Goal: Feedback & Contribution: Submit feedback/report problem

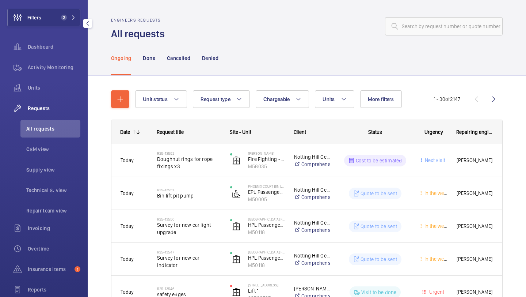
scroll to position [43, 0]
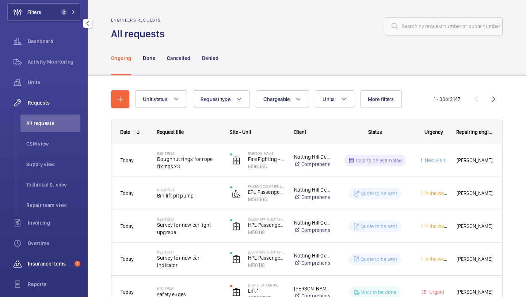
click at [44, 268] on div "Insurance items 1" at bounding box center [43, 264] width 73 height 18
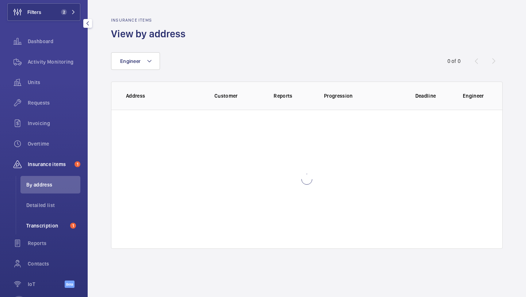
click at [43, 221] on li "Transcription 1" at bounding box center [50, 226] width 60 height 18
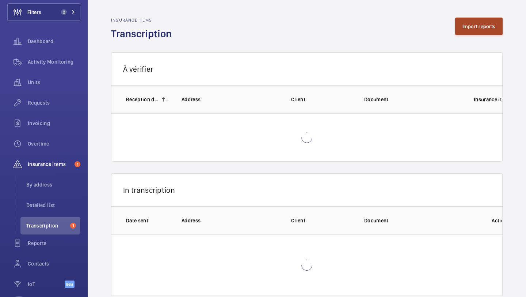
click at [474, 29] on button "Import reports" at bounding box center [479, 27] width 48 height 18
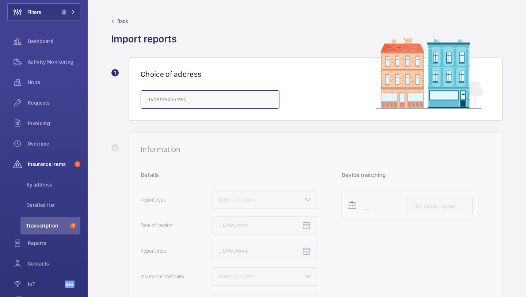
click at [223, 103] on input "text" at bounding box center [210, 99] width 139 height 18
paste input "NW3 6ER"
click at [210, 117] on mat-option "[STREET_ADDRESS]" at bounding box center [210, 121] width 138 height 18
type input "[STREET_ADDRESS]"
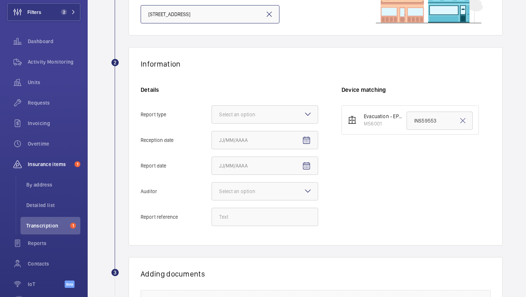
scroll to position [168, 0]
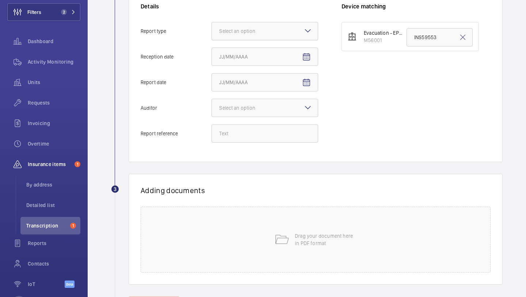
click at [275, 22] on div "Select an option" at bounding box center [264, 31] width 107 height 18
click at [212, 22] on input "Report type Select an option" at bounding box center [212, 31] width 0 height 18
click at [270, 47] on div "Insurance company" at bounding box center [265, 54] width 106 height 18
click at [212, 40] on input "Report type Select an option Insurance company Consultant" at bounding box center [212, 31] width 0 height 18
click at [302, 58] on span "Open calendar" at bounding box center [307, 57] width 18 height 18
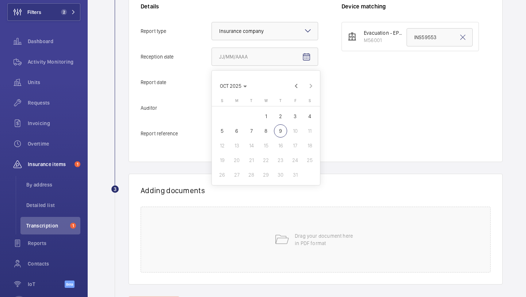
click at [266, 133] on span "8" at bounding box center [265, 130] width 13 height 13
type input "[DATE]"
click at [308, 83] on mat-icon "Open calendar" at bounding box center [306, 82] width 9 height 9
click at [253, 160] on span "7" at bounding box center [251, 156] width 13 height 13
type input "[DATE]"
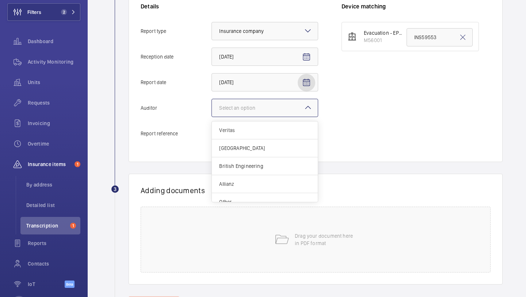
click at [268, 114] on div at bounding box center [265, 108] width 106 height 18
click at [212, 114] on input "Auditor Select an option Veritas Zurich British Engineering Allianz Other" at bounding box center [212, 108] width 0 height 18
click at [255, 193] on span "Other" at bounding box center [264, 192] width 91 height 7
click at [212, 117] on input "Auditor Select an option Veritas Zurich British Engineering Allianz Other" at bounding box center [212, 108] width 0 height 18
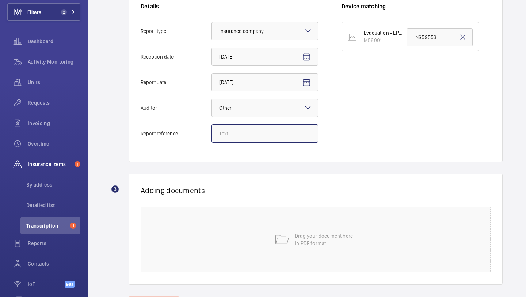
click at [240, 129] on input "Report reference" at bounding box center [264, 133] width 107 height 18
paste input "INS68076"
type input "INS68076"
click at [429, 43] on input "INS59553" at bounding box center [440, 37] width 66 height 18
click at [428, 43] on input "INS59553" at bounding box center [440, 37] width 66 height 18
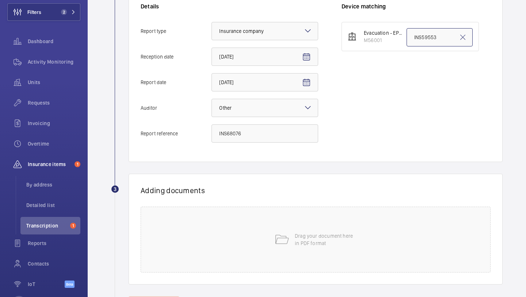
click at [428, 43] on input "INS59553" at bounding box center [440, 37] width 66 height 18
paste input "INS68076"
type input "INS68076"
click at [249, 216] on div "Drag your document here in PDF format" at bounding box center [316, 239] width 350 height 66
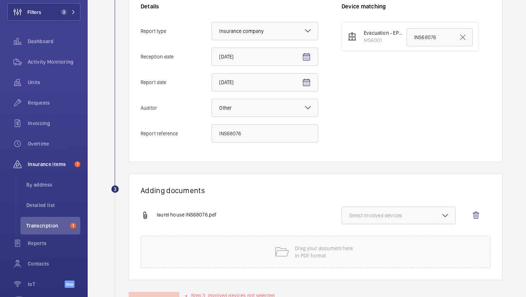
click at [397, 211] on button "Select involved devices" at bounding box center [399, 215] width 114 height 18
click at [389, 229] on label "M56001" at bounding box center [393, 238] width 102 height 18
click at [360, 231] on input "M56001" at bounding box center [352, 238] width 15 height 15
checkbox input "true"
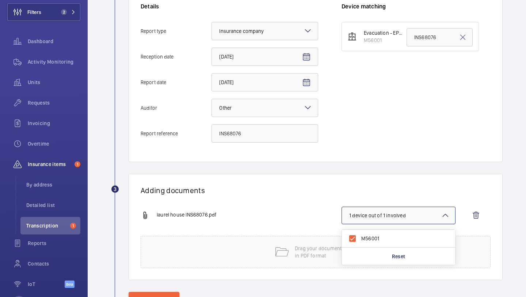
click at [258, 202] on div "Adding documents laurel house INS68076.pdf 1 device out of 1 involved M56001 Re…" at bounding box center [316, 226] width 374 height 106
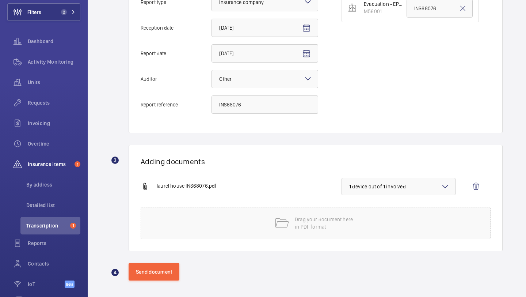
scroll to position [198, 0]
click at [153, 271] on button "Send document" at bounding box center [154, 271] width 51 height 18
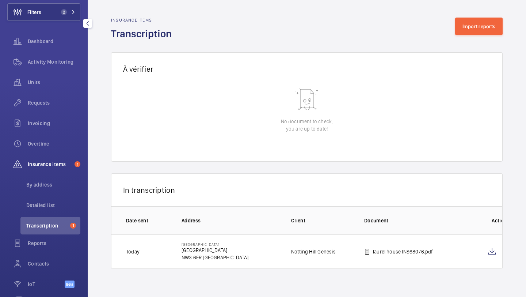
click at [71, 72] on div "Activity Monitoring" at bounding box center [43, 63] width 73 height 20
click at [71, 69] on div "Activity Monitoring" at bounding box center [43, 62] width 73 height 18
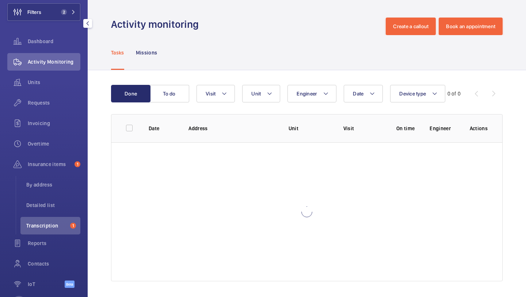
scroll to position [16, 0]
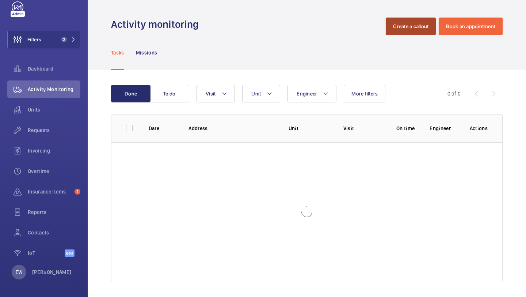
click at [398, 26] on button "Create a callout" at bounding box center [411, 27] width 50 height 18
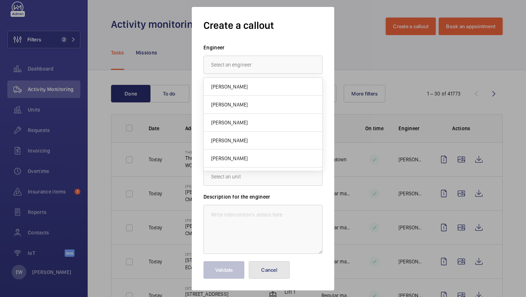
click at [267, 263] on button "Cancel" at bounding box center [269, 270] width 41 height 18
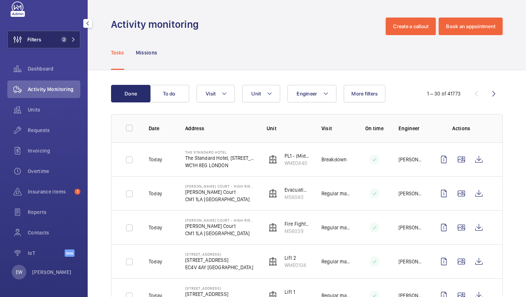
click at [66, 31] on button "Filters 2" at bounding box center [43, 40] width 73 height 18
click at [53, 42] on button "Filters 2" at bounding box center [43, 40] width 73 height 18
click at [32, 126] on span "Requests" at bounding box center [54, 129] width 53 height 7
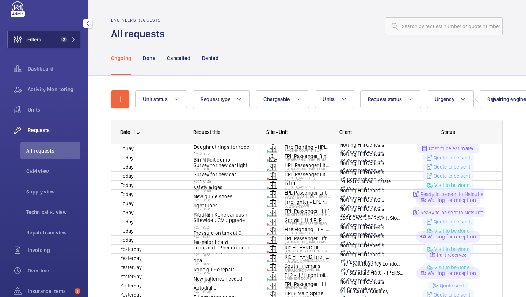
click at [46, 43] on button "Filters 2" at bounding box center [43, 40] width 73 height 18
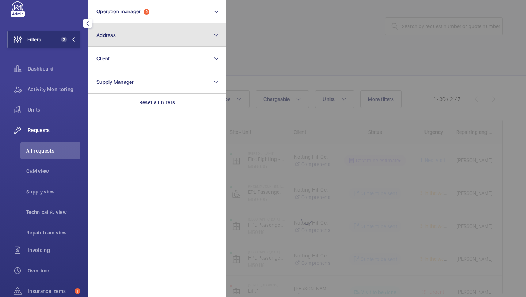
click at [114, 38] on button "Address" at bounding box center [157, 34] width 139 height 23
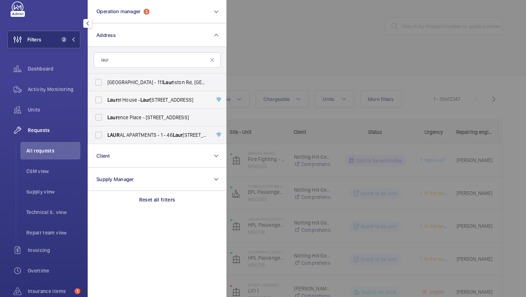
type input "laur"
click at [134, 102] on span "Laur el House - [GEOGRAPHIC_DATA]" at bounding box center [157, 99] width 100 height 7
click at [106, 102] on input "Laur el House - [GEOGRAPHIC_DATA]" at bounding box center [98, 99] width 15 height 15
checkbox input "true"
click at [285, 60] on div at bounding box center [489, 148] width 526 height 297
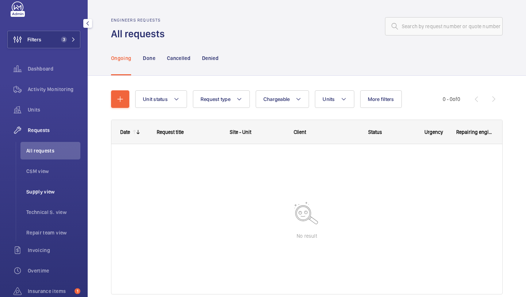
click at [45, 197] on li "Supply view" at bounding box center [50, 192] width 60 height 18
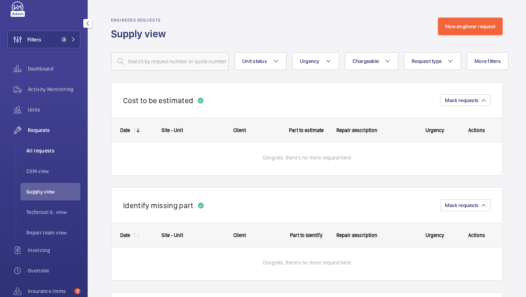
click at [52, 151] on span "All requests" at bounding box center [53, 150] width 54 height 7
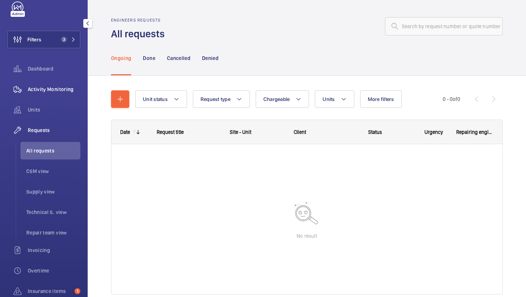
click at [64, 91] on span "Activity Monitoring" at bounding box center [54, 88] width 53 height 7
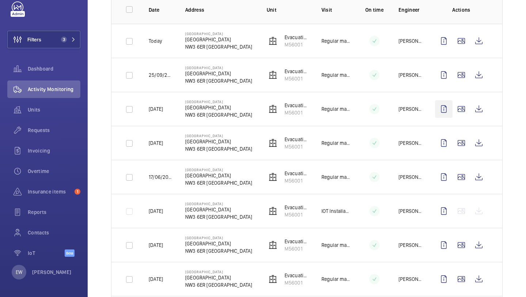
scroll to position [21, 0]
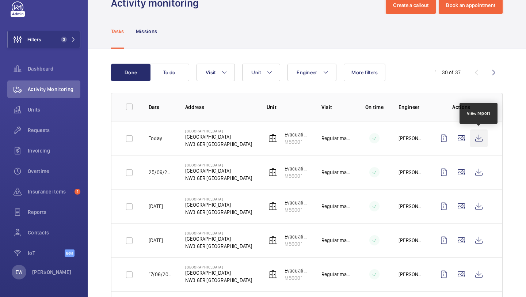
click at [476, 140] on wm-front-icon-button at bounding box center [479, 138] width 18 height 18
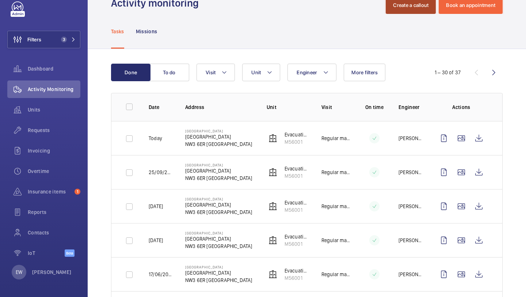
click at [411, 8] on button "Create a callout" at bounding box center [411, 5] width 50 height 18
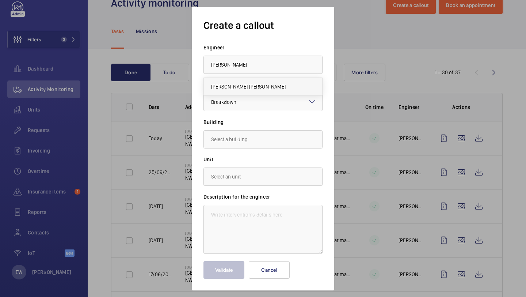
click at [245, 86] on span "[PERSON_NAME] [PERSON_NAME]" at bounding box center [248, 86] width 75 height 7
type input "[PERSON_NAME] [PERSON_NAME]"
click at [239, 104] on div "× Breakdown" at bounding box center [232, 101] width 43 height 7
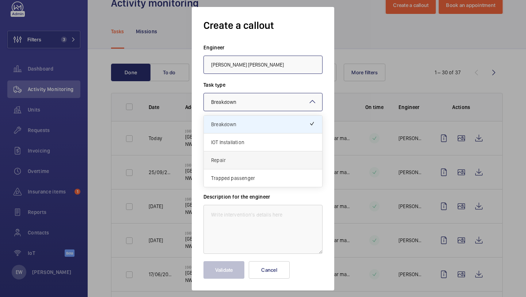
click at [234, 156] on span "Repair" at bounding box center [263, 159] width 104 height 7
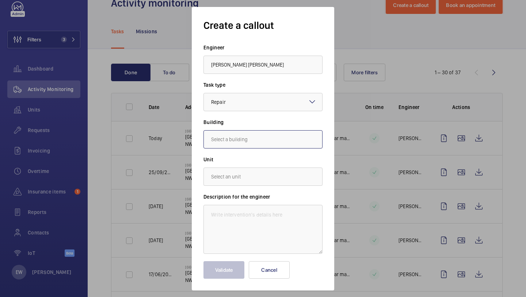
click at [234, 148] on input "text" at bounding box center [262, 139] width 119 height 18
click at [235, 159] on span "[STREET_ADDRESS]" at bounding box center [232, 160] width 43 height 7
type input "[STREET_ADDRESS]"
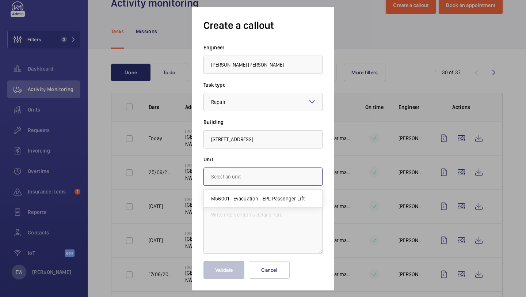
click at [235, 171] on input "text" at bounding box center [262, 176] width 119 height 18
click at [232, 200] on span "M56001 - Evacuation - EPL Passenger Lift" at bounding box center [258, 198] width 94 height 7
type input "M56001 - Evacuation - EPL Passenger Lift"
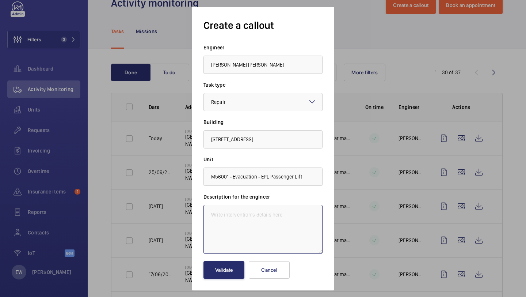
click at [262, 224] on textarea at bounding box center [262, 229] width 119 height 49
paste textarea "Autodialler is not connecting to the maintenance company and there is no Warden…"
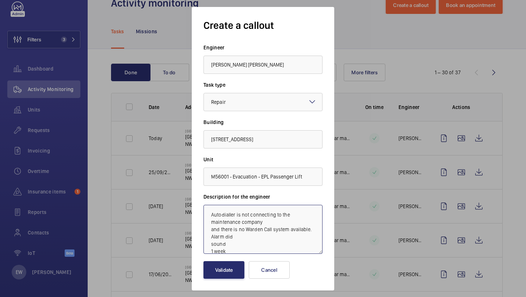
scroll to position [1, 0]
click at [210, 243] on textarea "Autodialler is not connecting to the maintenance company and there is no Warden…" at bounding box center [262, 229] width 119 height 49
click at [208, 243] on textarea "Autodialler is not connecting to the maintenance company and there is no Warden…" at bounding box center [262, 229] width 119 height 49
type textarea "Autodialler is not connecting to the maintenance company and there is no Warden…"
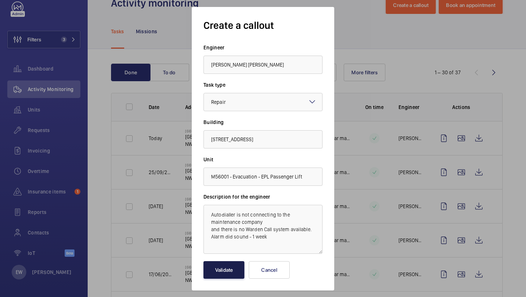
click at [222, 269] on button "Validate" at bounding box center [223, 270] width 41 height 18
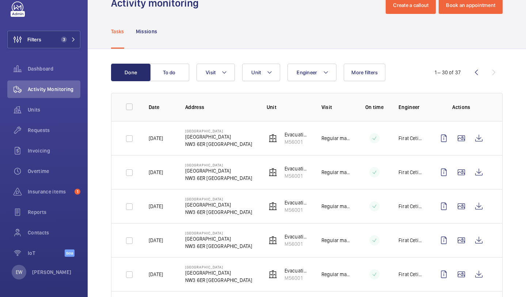
scroll to position [21, 0]
click at [58, 42] on button "Filters 3" at bounding box center [43, 40] width 73 height 18
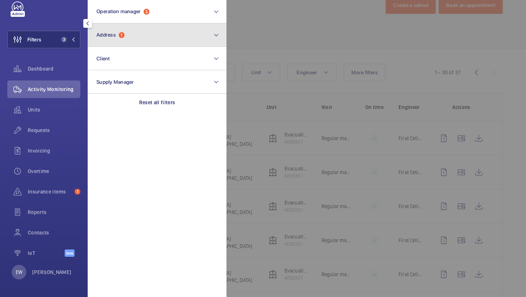
click at [187, 40] on button "Address 1" at bounding box center [157, 34] width 139 height 23
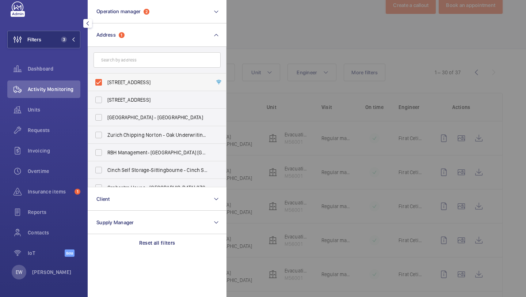
click at [149, 83] on span "[STREET_ADDRESS]" at bounding box center [157, 82] width 100 height 7
click at [106, 83] on input "[STREET_ADDRESS]" at bounding box center [98, 82] width 15 height 15
checkbox input "false"
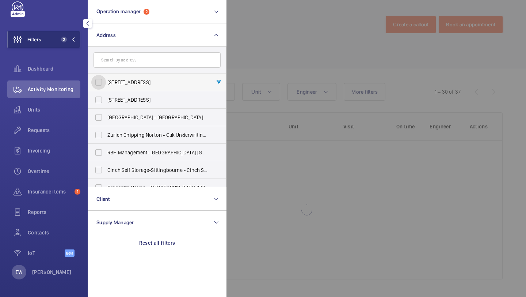
scroll to position [2, 0]
click at [52, 192] on span "Insurance items" at bounding box center [50, 191] width 44 height 7
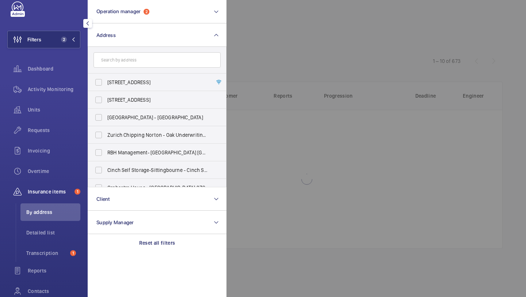
click at [287, 31] on div at bounding box center [489, 148] width 526 height 297
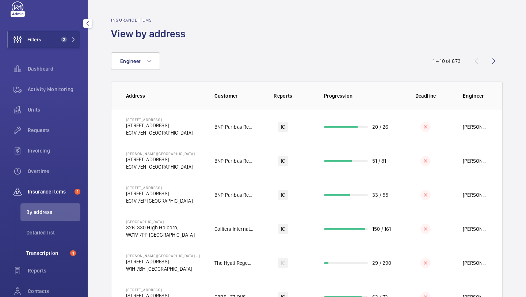
click at [35, 255] on span "Transcription" at bounding box center [46, 252] width 41 height 7
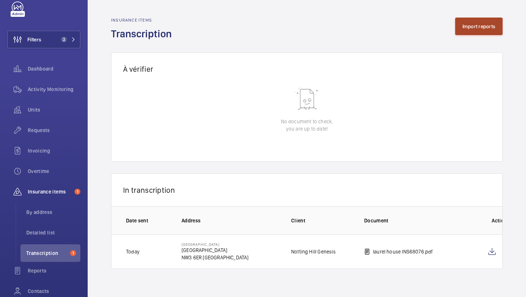
click at [481, 25] on button "Import reports" at bounding box center [479, 27] width 48 height 18
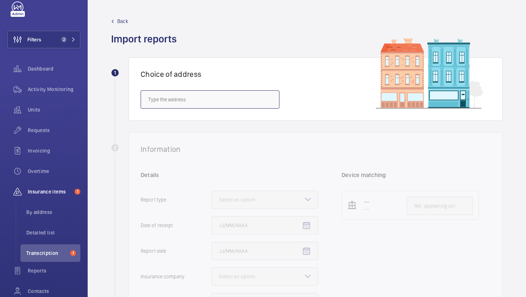
click at [217, 97] on input "text" at bounding box center [210, 99] width 139 height 18
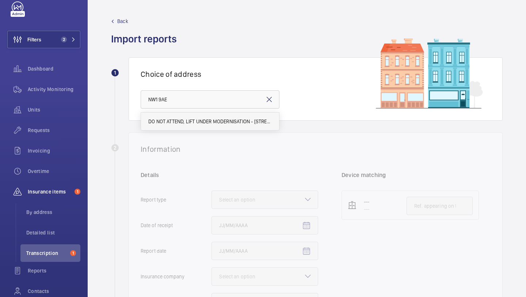
click at [207, 118] on span "DO NOT ATTEND, LIFT UNDER MODERNISATION - [STREET_ADDRESS]" at bounding box center [209, 121] width 123 height 7
type input "DO NOT ATTEND, LIFT UNDER MODERNISATION - [STREET_ADDRESS]"
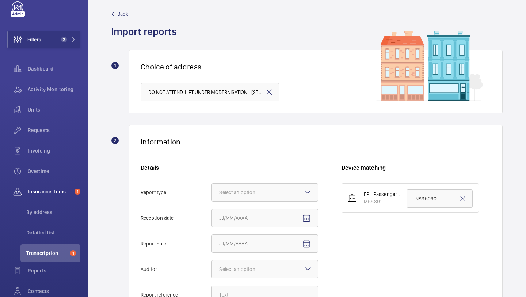
click at [269, 90] on mat-icon at bounding box center [269, 92] width 9 height 9
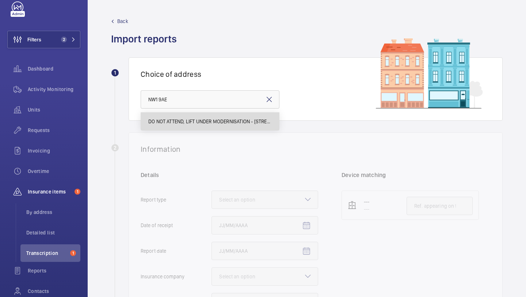
click at [249, 121] on span "DO NOT ATTEND, LIFT UNDER MODERNISATION - [STREET_ADDRESS]" at bounding box center [209, 121] width 123 height 7
type input "DO NOT ATTEND, LIFT UNDER MODERNISATION - [STREET_ADDRESS]"
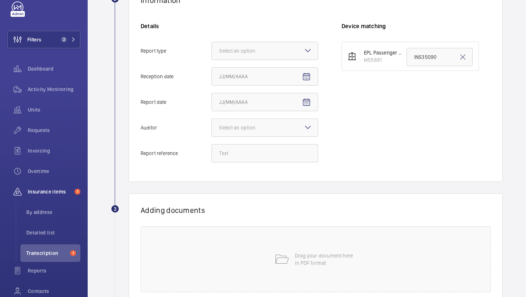
scroll to position [176, 0]
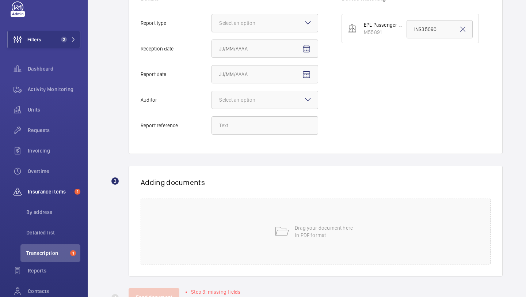
click at [280, 28] on div at bounding box center [265, 23] width 106 height 18
click at [212, 28] on input "Report type Select an option" at bounding box center [212, 23] width 0 height 18
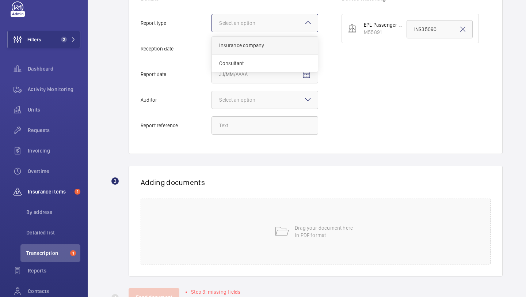
click at [276, 45] on span "Insurance company" at bounding box center [264, 45] width 91 height 7
click at [212, 32] on input "Report type Select an option Insurance company Consultant" at bounding box center [212, 23] width 0 height 18
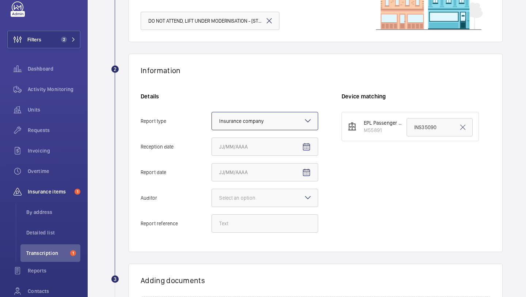
scroll to position [128, 0]
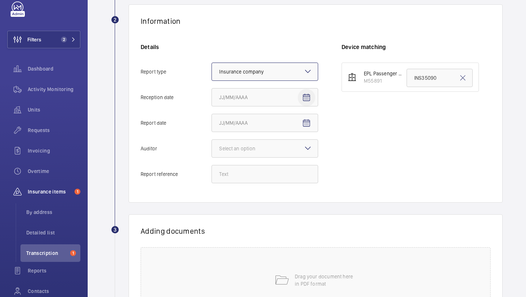
click at [304, 103] on span "Open calendar" at bounding box center [307, 98] width 18 height 18
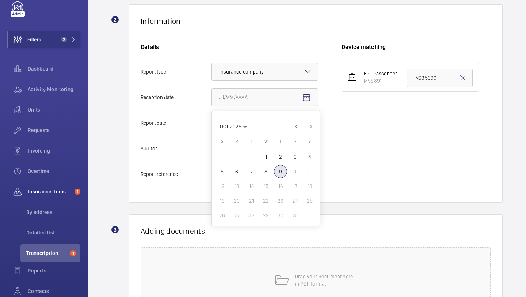
click at [269, 165] on span "8" at bounding box center [265, 171] width 13 height 13
type input "[DATE]"
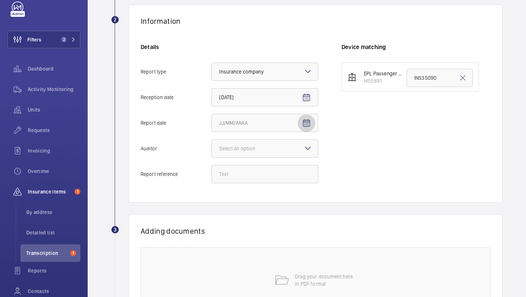
click at [308, 124] on mat-icon "Open calendar" at bounding box center [306, 123] width 9 height 9
click at [251, 198] on span "7" at bounding box center [251, 196] width 13 height 13
type input "[DATE]"
click at [253, 142] on div at bounding box center [265, 149] width 106 height 18
click at [212, 142] on input "Auditor Select an option" at bounding box center [212, 149] width 0 height 18
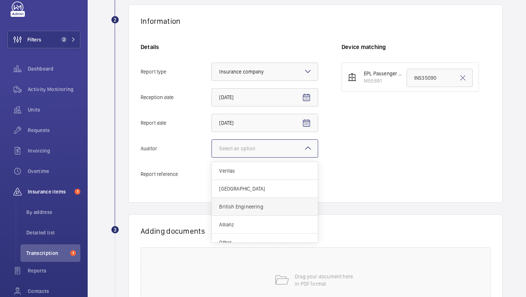
scroll to position [9, 0]
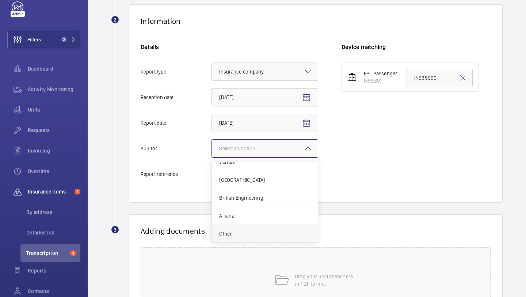
click at [239, 238] on div "Other" at bounding box center [265, 234] width 106 height 18
click at [212, 157] on input "Auditor Select an option Veritas Zurich British Engineering Allianz Other" at bounding box center [212, 149] width 0 height 18
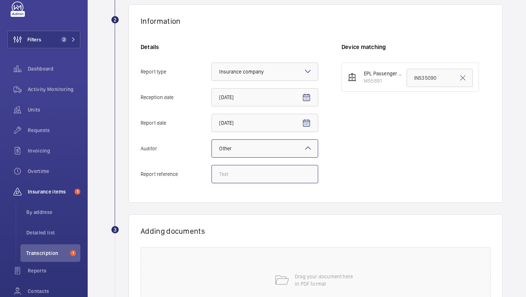
click at [241, 177] on input "Report reference" at bounding box center [264, 174] width 107 height 18
paste input "INS68078"
type input "INS68078"
click at [412, 83] on input "INS35090" at bounding box center [440, 78] width 66 height 18
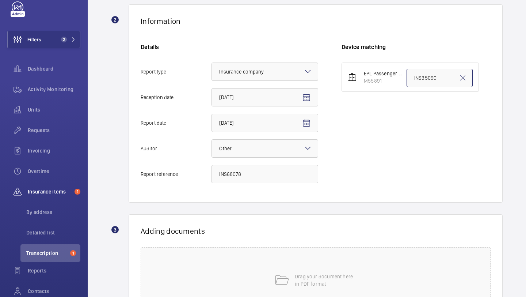
paste input "68078"
type input "INS68078"
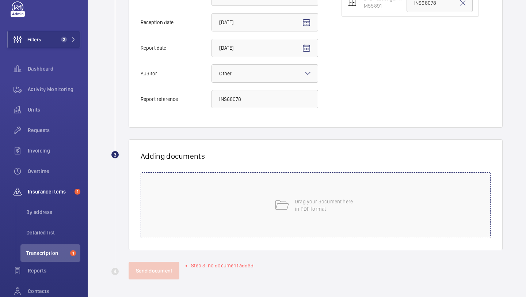
click at [266, 197] on div "Drag your document here in PDF format" at bounding box center [316, 205] width 350 height 66
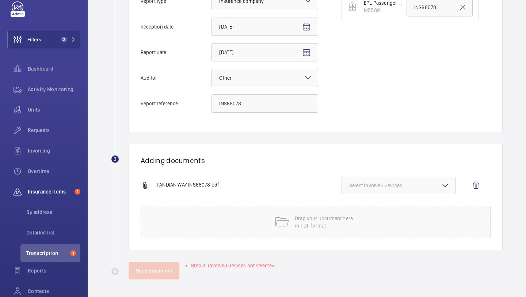
click at [409, 184] on span "Select involved devices" at bounding box center [398, 185] width 99 height 7
click at [385, 210] on span "M55891" at bounding box center [399, 208] width 76 height 7
click at [360, 210] on input "M55891" at bounding box center [352, 208] width 15 height 15
checkbox input "true"
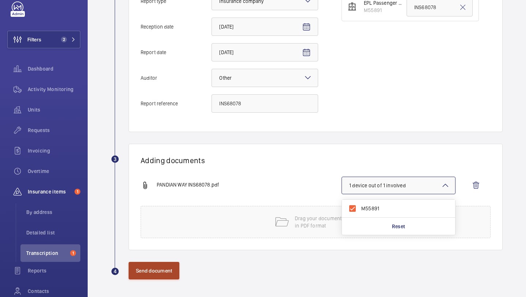
click at [159, 270] on button "Send document" at bounding box center [154, 271] width 51 height 18
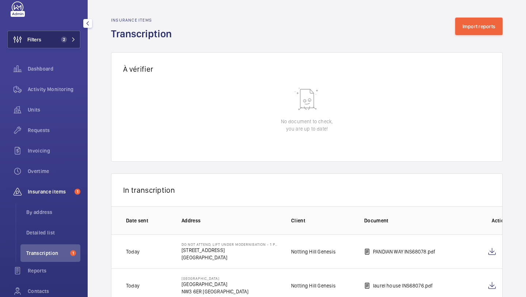
click at [63, 37] on span "2" at bounding box center [62, 40] width 9 height 6
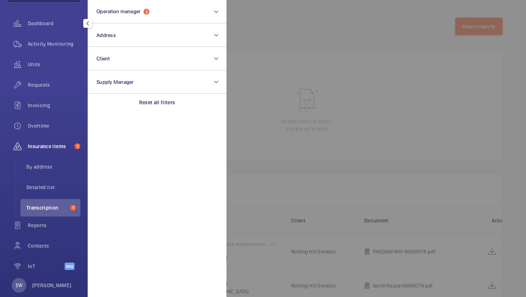
scroll to position [66, 0]
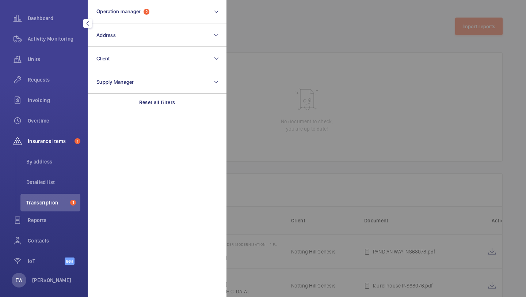
click at [279, 57] on div at bounding box center [489, 148] width 526 height 297
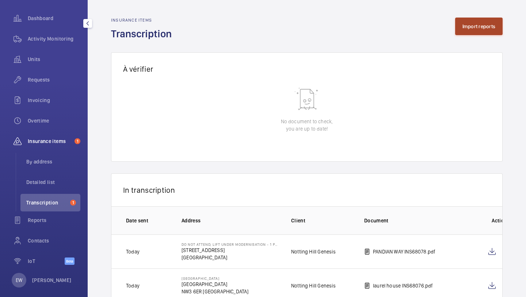
click at [480, 22] on button "Import reports" at bounding box center [479, 27] width 48 height 18
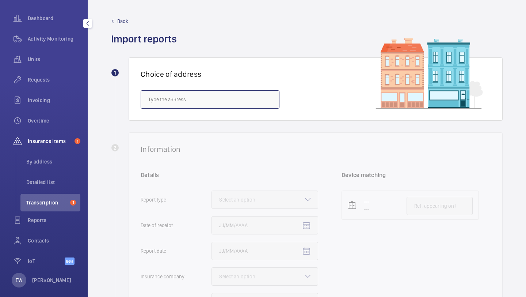
click at [212, 96] on input "text" at bounding box center [210, 99] width 139 height 18
paste input "HA9 6EE"
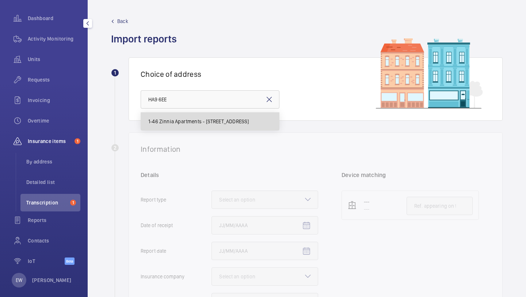
click at [201, 120] on span "1-46 Zinnia Apartments - [STREET_ADDRESS]" at bounding box center [198, 121] width 100 height 7
type input "1-46 Zinnia Apartments - [STREET_ADDRESS]"
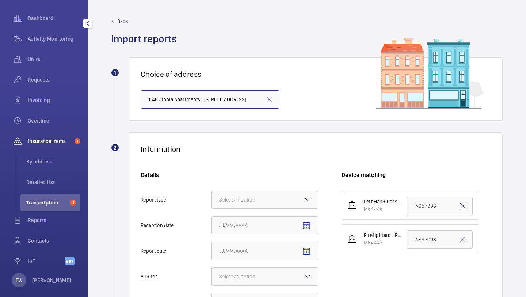
scroll to position [69, 0]
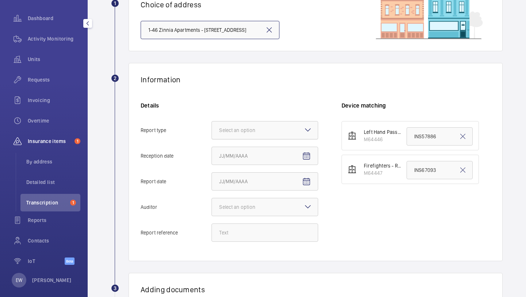
click at [242, 131] on div "Select an option" at bounding box center [246, 129] width 54 height 7
click at [212, 131] on input "Report type Select an option" at bounding box center [212, 130] width 0 height 18
click at [241, 149] on span "Insurance company" at bounding box center [264, 152] width 91 height 7
click at [212, 139] on input "Report type Select an option Insurance company Consultant" at bounding box center [212, 130] width 0 height 18
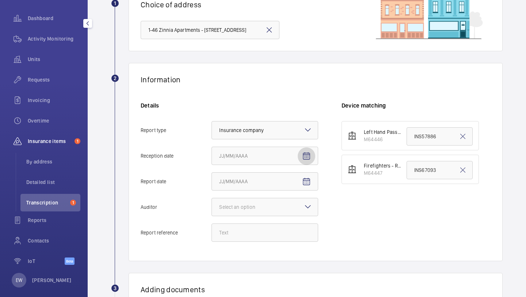
click at [300, 156] on span "Open calendar" at bounding box center [307, 156] width 18 height 18
click at [266, 231] on span "8" at bounding box center [265, 229] width 13 height 13
type input "[DATE]"
click at [307, 181] on mat-icon "Open calendar" at bounding box center [306, 181] width 9 height 9
click at [249, 121] on span "7" at bounding box center [251, 117] width 13 height 13
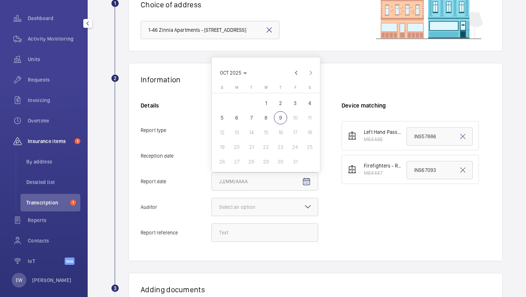
type input "[DATE]"
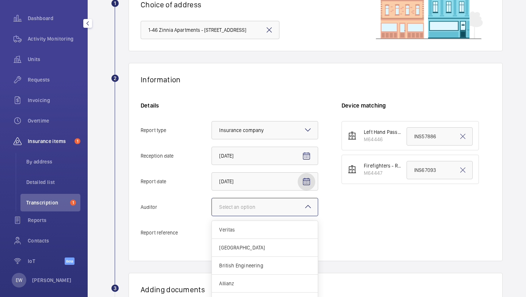
click at [243, 213] on div at bounding box center [265, 207] width 106 height 18
click at [212, 213] on input "Auditor Select an option Veritas Zurich British Engineering Allianz Other" at bounding box center [212, 207] width 0 height 18
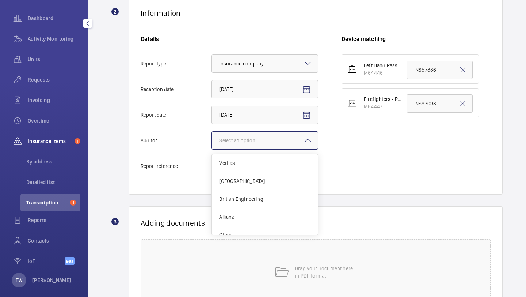
scroll to position [203, 0]
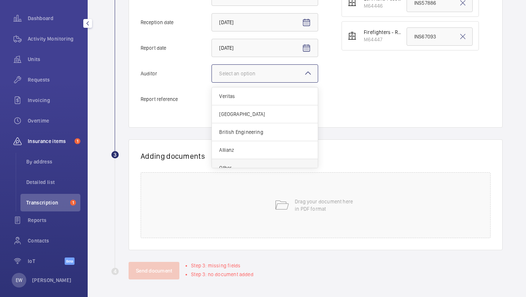
click at [247, 165] on span "Other" at bounding box center [264, 167] width 91 height 7
click at [212, 82] on input "Auditor Select an option Veritas Zurich British Engineering Allianz Other" at bounding box center [212, 74] width 0 height 18
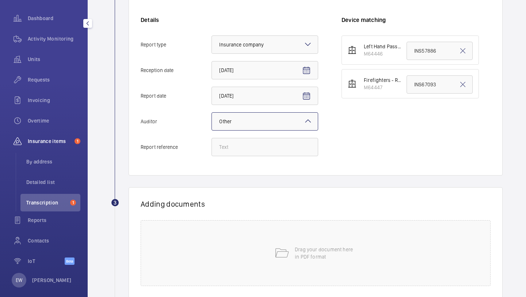
scroll to position [141, 0]
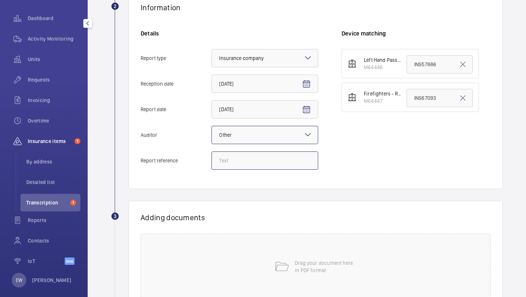
click at [259, 164] on input "Report reference" at bounding box center [264, 160] width 107 height 18
paste input "INS67094"
type input "INS67094"
click at [419, 104] on input "INS67093" at bounding box center [440, 98] width 66 height 18
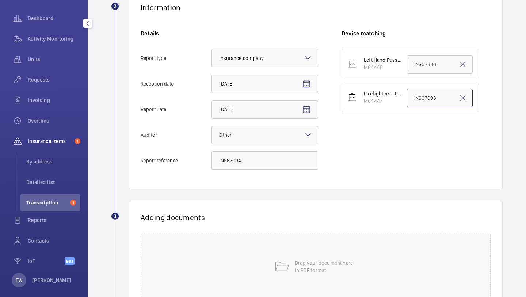
click at [419, 104] on input "INS67093" at bounding box center [440, 98] width 66 height 18
paste input "4"
type input "INS67094"
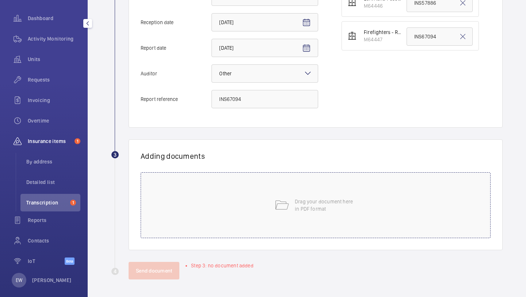
click at [286, 217] on div "Drag your document here in PDF format" at bounding box center [316, 205] width 350 height 66
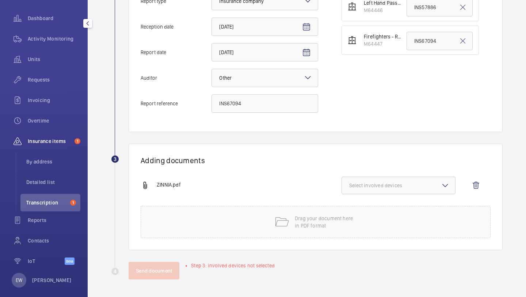
click at [389, 186] on span "Select involved devices" at bounding box center [398, 185] width 99 height 7
click at [376, 208] on span "M64446" at bounding box center [399, 208] width 76 height 7
click at [360, 208] on input "M64446" at bounding box center [352, 208] width 15 height 15
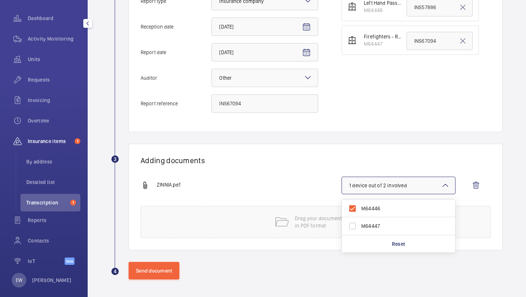
click at [376, 207] on span "M64446" at bounding box center [399, 208] width 76 height 7
click at [360, 207] on input "M64446" at bounding box center [352, 208] width 15 height 15
checkbox input "false"
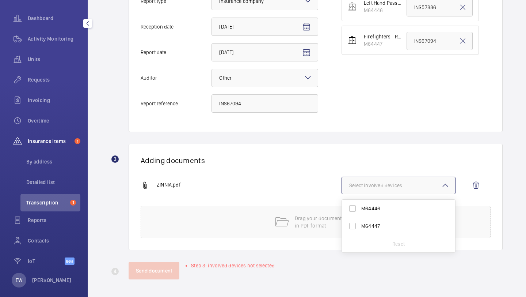
click at [379, 224] on span "M64447" at bounding box center [399, 225] width 76 height 7
click at [360, 224] on input "M64447" at bounding box center [352, 225] width 15 height 15
checkbox input "true"
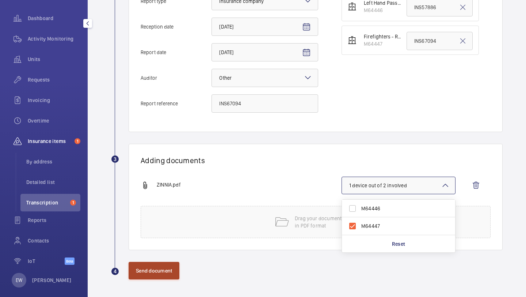
click at [174, 269] on button "Send document" at bounding box center [154, 271] width 51 height 18
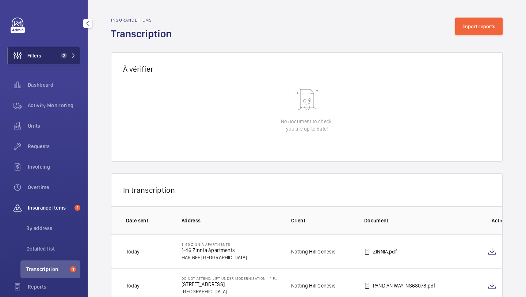
click at [48, 62] on button "Filters 2" at bounding box center [43, 56] width 73 height 18
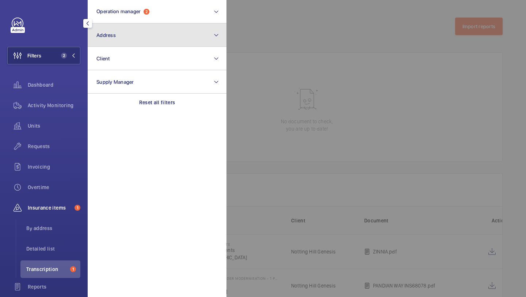
click at [113, 40] on button "Address" at bounding box center [157, 34] width 139 height 23
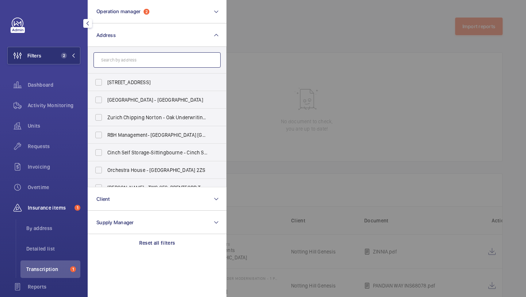
paste input "HA9 6EE"
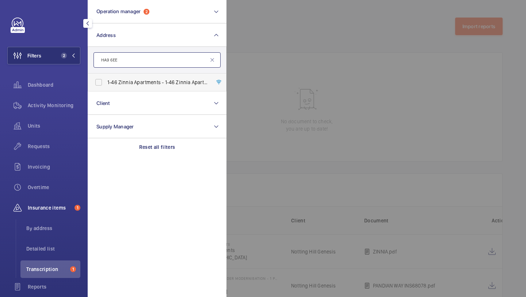
type input "HA9 6EE"
click at [177, 84] on span "1-46 Zinnia Apartments - [STREET_ADDRESS]" at bounding box center [157, 82] width 100 height 7
click at [106, 84] on input "1-46 Zinnia Apartments - [STREET_ADDRESS]" at bounding box center [98, 82] width 15 height 15
checkbox input "true"
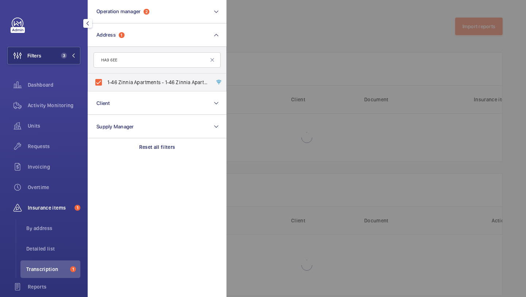
click at [62, 135] on div "Units" at bounding box center [43, 127] width 73 height 20
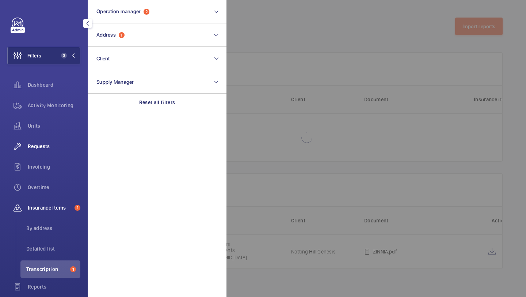
click at [62, 141] on div "Requests" at bounding box center [43, 146] width 73 height 18
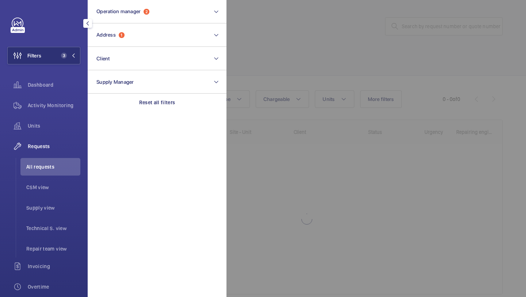
click at [298, 56] on div at bounding box center [489, 148] width 526 height 297
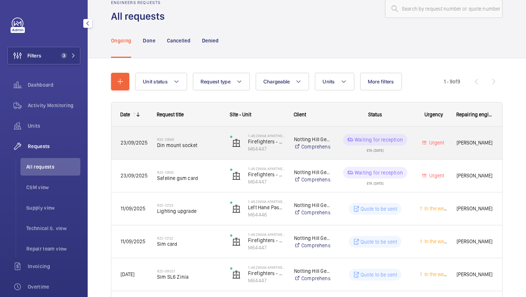
scroll to position [19, 0]
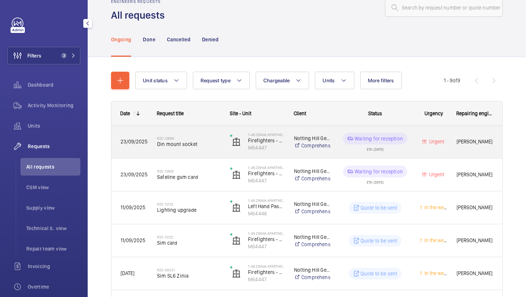
click at [201, 142] on span "Din mount socket" at bounding box center [189, 143] width 64 height 7
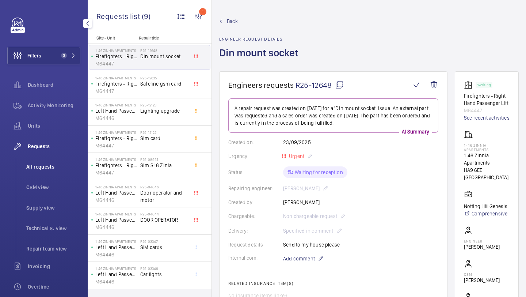
click at [66, 165] on span "All requests" at bounding box center [53, 166] width 54 height 7
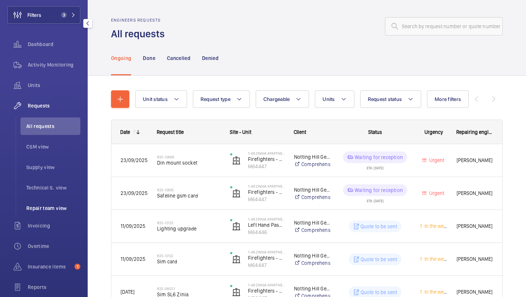
scroll to position [43, 0]
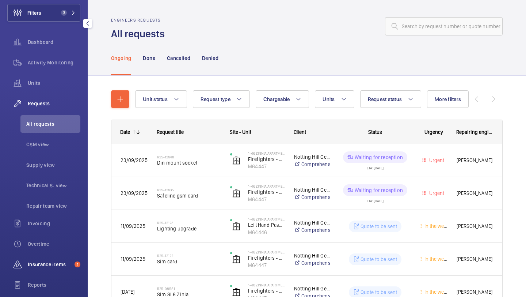
click at [46, 261] on span "Insurance items" at bounding box center [50, 263] width 44 height 7
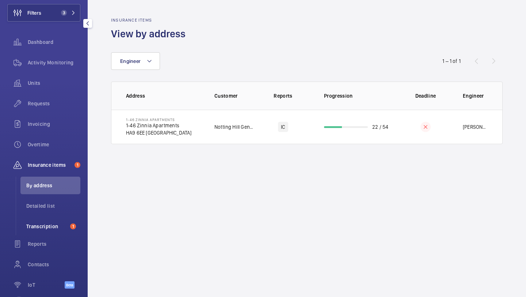
click at [61, 223] on span "Transcription" at bounding box center [46, 225] width 41 height 7
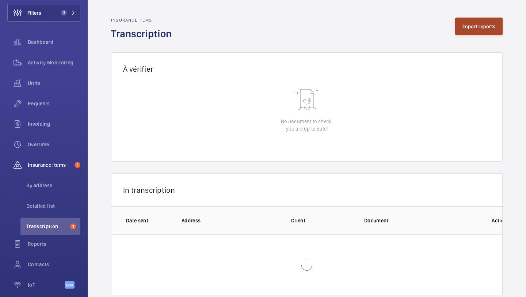
click at [485, 24] on button "Import reports" at bounding box center [479, 27] width 48 height 18
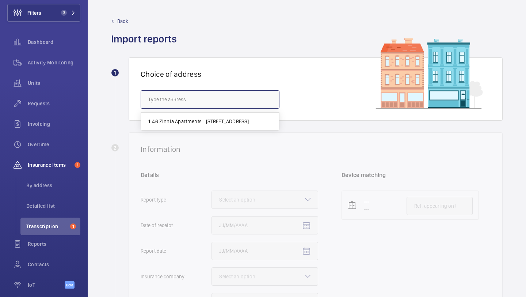
click at [218, 107] on input "text" at bounding box center [210, 99] width 139 height 18
paste input "NW3 6ES"
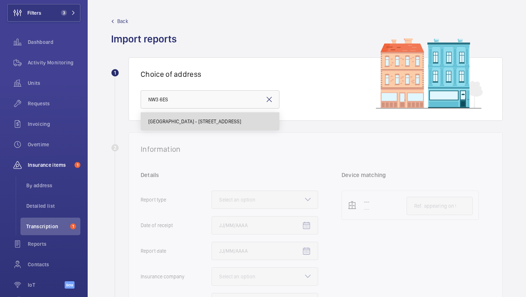
click at [213, 117] on mat-option "[GEOGRAPHIC_DATA] - [STREET_ADDRESS]" at bounding box center [210, 121] width 138 height 18
type input "[GEOGRAPHIC_DATA] - [STREET_ADDRESS]"
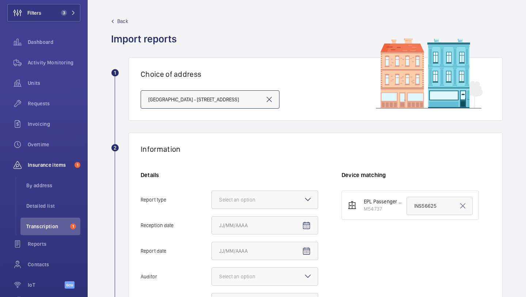
drag, startPoint x: 240, startPoint y: 191, endPoint x: 240, endPoint y: 199, distance: 8.4
click at [240, 191] on div at bounding box center [265, 200] width 106 height 18
click at [212, 191] on input "Report type Select an option" at bounding box center [212, 200] width 0 height 18
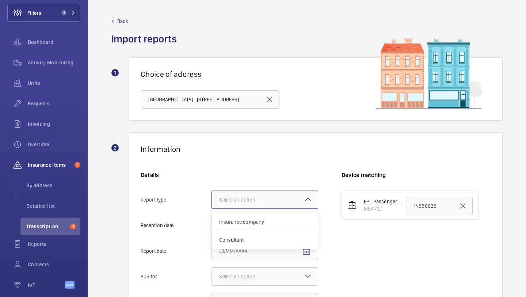
scroll to position [0, 0]
click at [240, 217] on div "Insurance company" at bounding box center [265, 222] width 106 height 18
click at [212, 208] on input "Report type Select an option Insurance company Consultant" at bounding box center [212, 200] width 0 height 18
click at [309, 224] on mat-icon "Open calendar" at bounding box center [306, 225] width 9 height 9
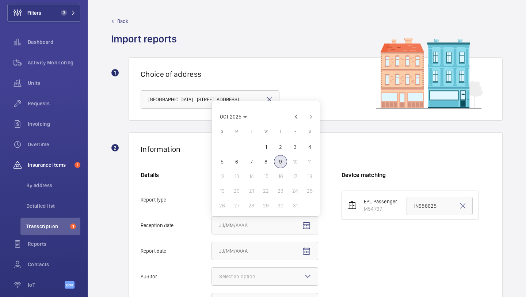
click at [278, 160] on span "9" at bounding box center [280, 161] width 13 height 13
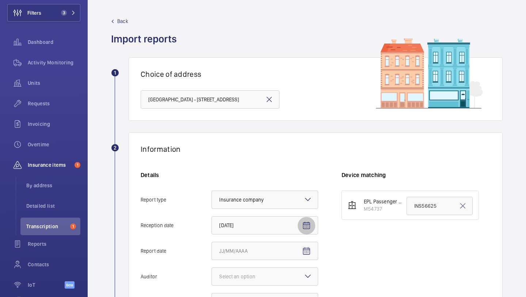
click at [303, 225] on mat-icon "Open calendar" at bounding box center [306, 225] width 9 height 9
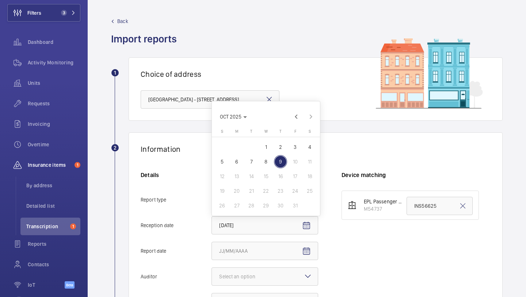
click at [263, 164] on span "8" at bounding box center [265, 161] width 13 height 13
type input "[DATE]"
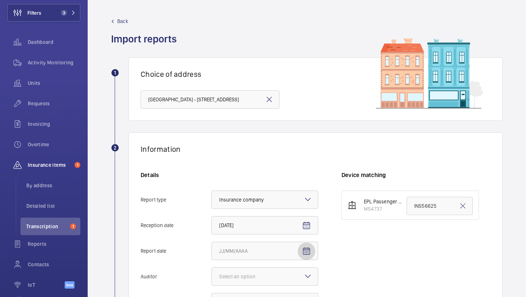
click at [307, 255] on mat-icon "Open calendar" at bounding box center [306, 251] width 9 height 9
click at [245, 187] on span "7" at bounding box center [251, 186] width 13 height 13
type input "[DATE]"
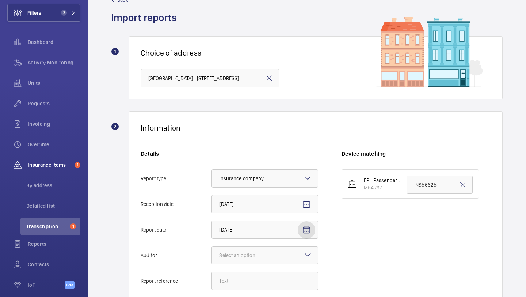
scroll to position [82, 0]
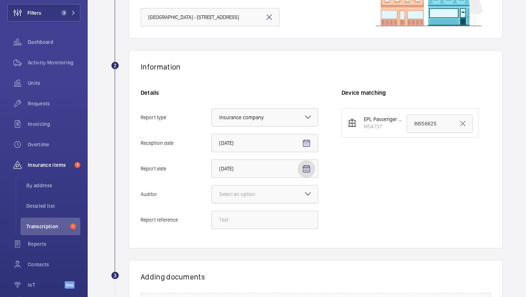
click at [244, 190] on div at bounding box center [265, 194] width 106 height 18
click at [212, 190] on input "Auditor Select an option" at bounding box center [212, 194] width 0 height 18
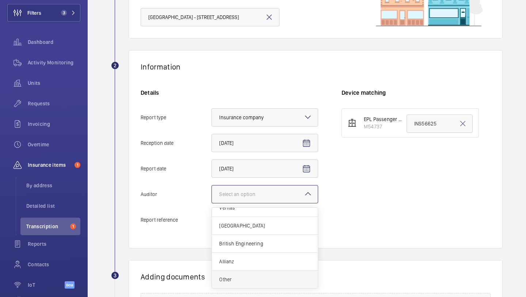
click at [245, 275] on div "Other" at bounding box center [265, 279] width 106 height 18
click at [212, 203] on input "Auditor Select an option Veritas Zurich British Engineering Allianz Other" at bounding box center [212, 194] width 0 height 18
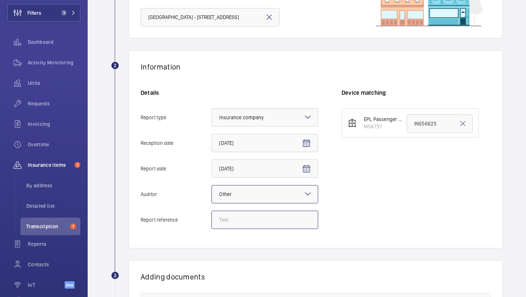
click at [256, 224] on input "Report reference" at bounding box center [264, 219] width 107 height 18
paste input "INS68610"
type input "INS68610"
click at [430, 121] on input "INS56625" at bounding box center [440, 123] width 66 height 18
click at [429, 121] on input "INS56625" at bounding box center [440, 123] width 66 height 18
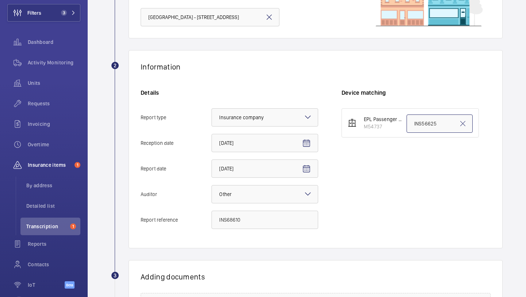
paste input "68610"
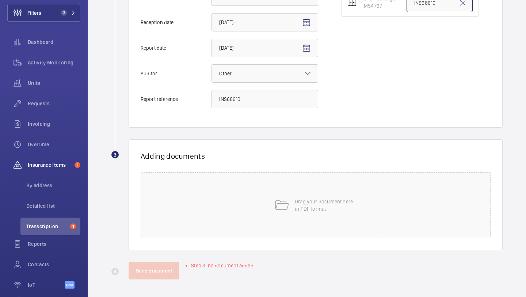
type input "INS68610"
click at [297, 172] on div "Drag your document here in PDF format" at bounding box center [316, 205] width 350 height 66
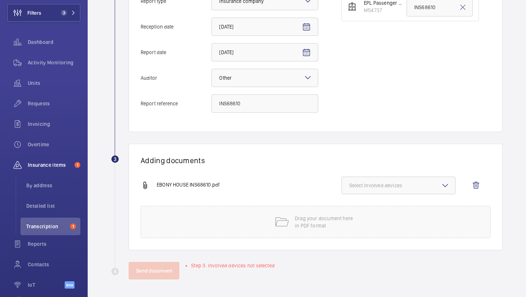
scroll to position [198, 0]
click at [385, 190] on button "Select involved devices" at bounding box center [399, 185] width 114 height 18
click at [377, 205] on span "M54737" at bounding box center [399, 208] width 76 height 7
click at [360, 205] on input "M54737" at bounding box center [352, 208] width 15 height 15
checkbox input "true"
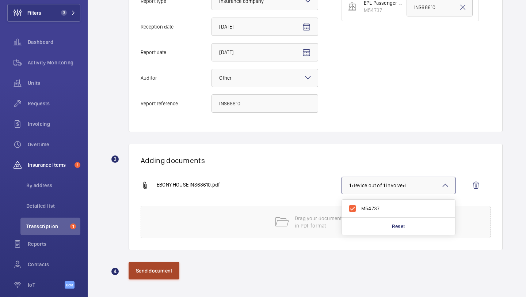
click at [169, 268] on button "Send document" at bounding box center [154, 271] width 51 height 18
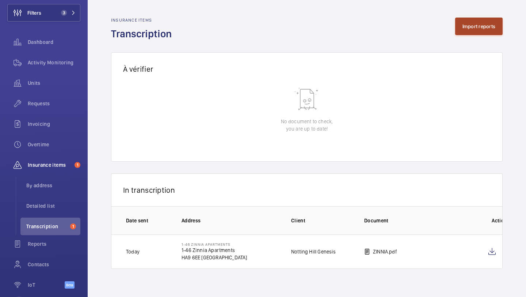
click at [456, 31] on button "Import reports" at bounding box center [479, 27] width 48 height 18
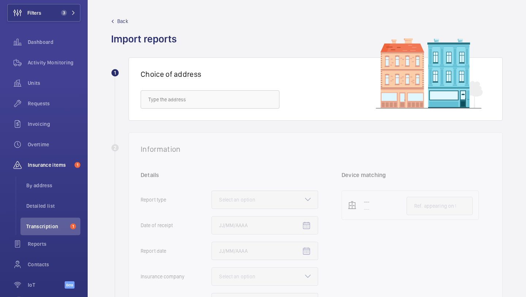
click at [225, 111] on div "Choice of address" at bounding box center [316, 88] width 374 height 63
click at [227, 105] on input "text" at bounding box center [210, 99] width 139 height 18
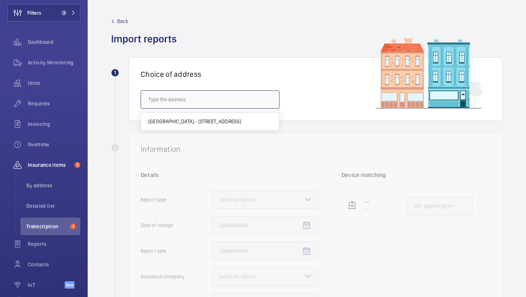
paste input "NW3 6ES"
click at [207, 123] on span "[GEOGRAPHIC_DATA] - [STREET_ADDRESS]" at bounding box center [194, 121] width 93 height 7
type input "[GEOGRAPHIC_DATA] - [STREET_ADDRESS]"
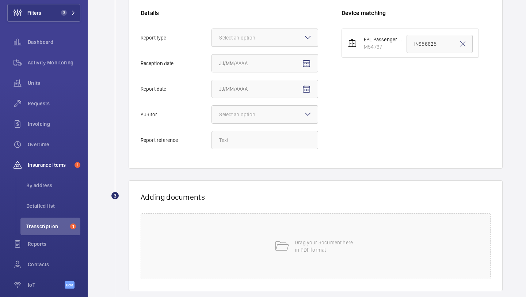
click at [288, 38] on div at bounding box center [265, 38] width 106 height 18
click at [212, 38] on input "Report type Select an option" at bounding box center [212, 38] width 0 height 18
click at [286, 60] on span "Insurance company" at bounding box center [264, 59] width 91 height 7
click at [212, 46] on input "Report type Select an option Insurance company Consultant" at bounding box center [212, 38] width 0 height 18
click at [308, 61] on mat-icon "Open calendar" at bounding box center [306, 63] width 9 height 9
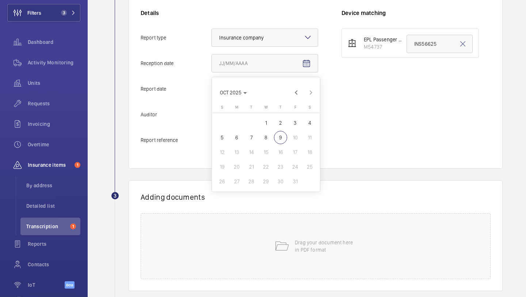
click at [268, 139] on span "8" at bounding box center [265, 137] width 13 height 13
type input "[DATE]"
click at [308, 87] on mat-icon "Open calendar" at bounding box center [306, 89] width 9 height 9
click at [255, 164] on span "7" at bounding box center [251, 162] width 13 height 13
type input "[DATE]"
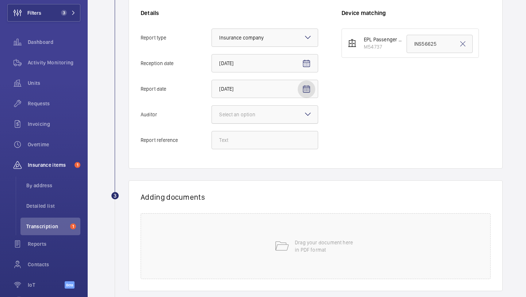
click at [265, 121] on div at bounding box center [265, 115] width 106 height 18
click at [212, 121] on input "Auditor Select an option" at bounding box center [212, 115] width 0 height 18
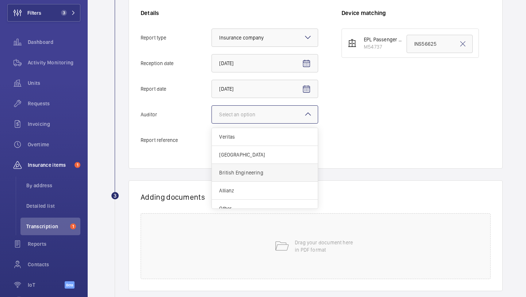
scroll to position [9, 0]
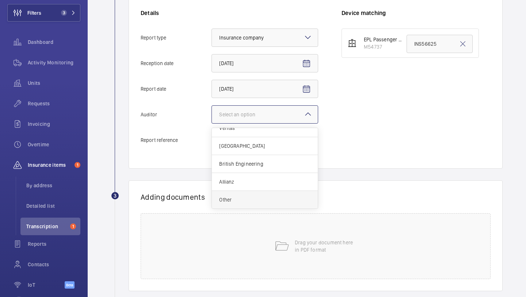
click at [255, 198] on span "Other" at bounding box center [264, 199] width 91 height 7
click at [212, 123] on input "Auditor Select an option Veritas Zurich British Engineering Allianz Other" at bounding box center [212, 115] width 0 height 18
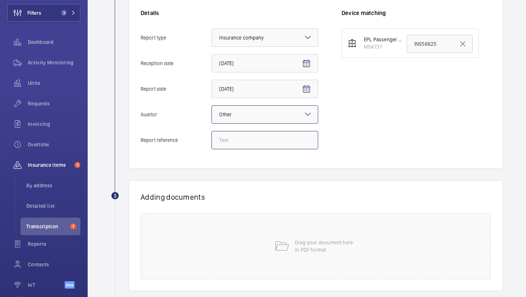
click at [250, 144] on input "Report reference" at bounding box center [264, 140] width 107 height 18
paste input "INS68610"
type input "INS68610"
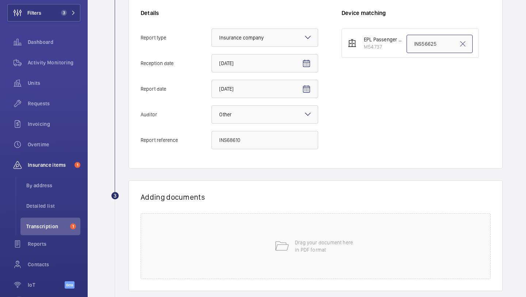
click at [439, 47] on input "INS56625" at bounding box center [440, 44] width 66 height 18
paste input "68610"
type input "INS68610"
click at [240, 228] on div "Drag your document here in PDF format" at bounding box center [316, 246] width 350 height 66
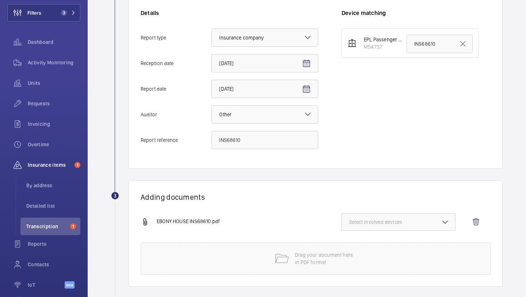
click at [387, 217] on button "Select involved devices" at bounding box center [399, 222] width 114 height 18
click at [378, 240] on label "M54737" at bounding box center [393, 245] width 102 height 18
click at [360, 240] on input "M54737" at bounding box center [352, 244] width 15 height 15
checkbox input "true"
click at [325, 237] on div "EBONY HOUSE INS68610.pdf 1 device out of 1 involved M54737 Reset" at bounding box center [313, 227] width 344 height 29
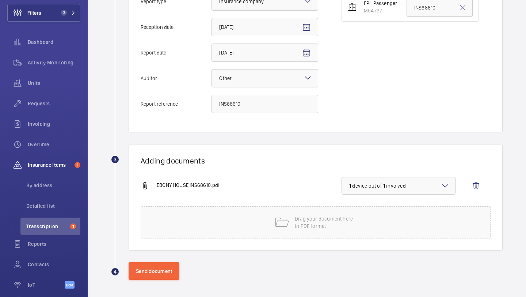
scroll to position [198, 0]
click at [171, 269] on button "Send document" at bounding box center [154, 271] width 51 height 18
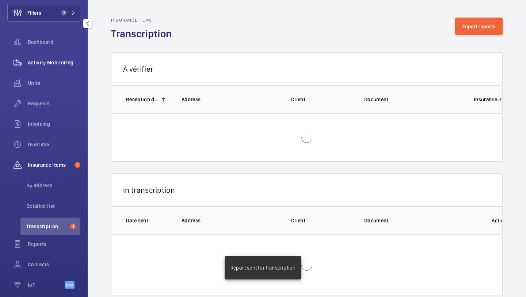
click at [66, 65] on span "Activity Monitoring" at bounding box center [54, 62] width 53 height 7
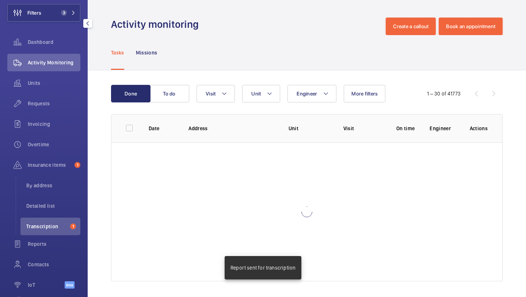
scroll to position [16, 0]
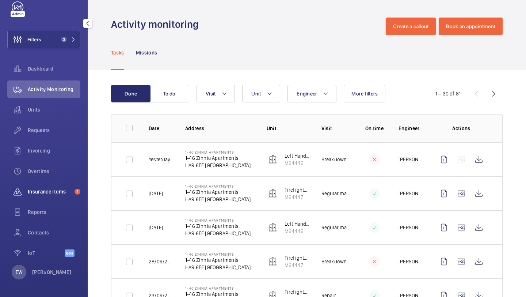
click at [53, 190] on span "Insurance items" at bounding box center [50, 191] width 44 height 7
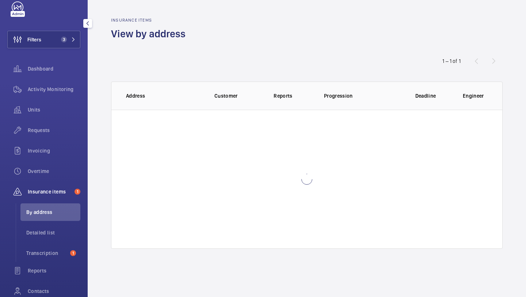
scroll to position [43, 0]
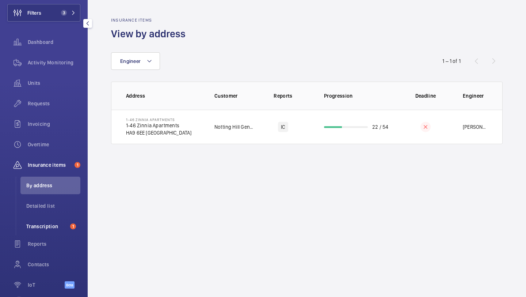
click at [65, 227] on span "Transcription" at bounding box center [46, 225] width 41 height 7
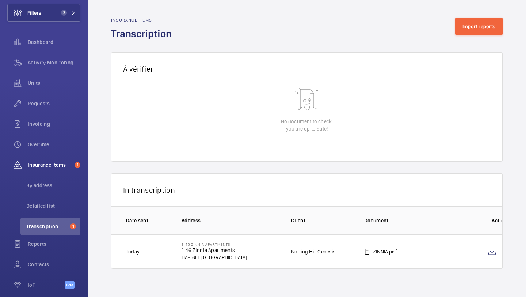
click at [474, 36] on div "Insurance items Transcription Import reports" at bounding box center [307, 29] width 392 height 23
click at [474, 32] on button "Import reports" at bounding box center [479, 27] width 48 height 18
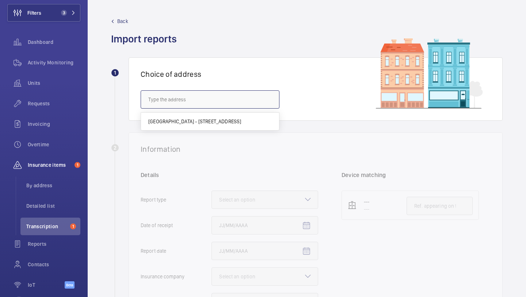
click at [235, 92] on input "text" at bounding box center [210, 99] width 139 height 18
paste input "IG1 3QA"
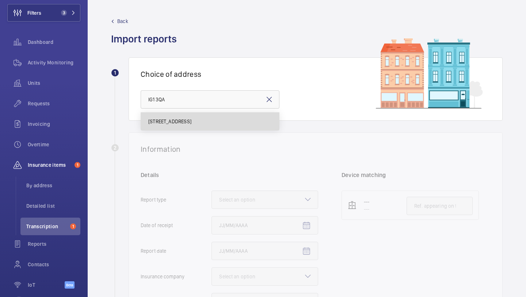
click at [191, 121] on span "[STREET_ADDRESS]" at bounding box center [169, 121] width 43 height 7
type input "[STREET_ADDRESS]"
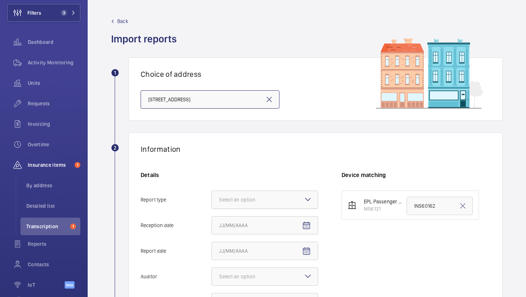
click at [247, 207] on div at bounding box center [265, 200] width 106 height 18
click at [212, 207] on input "Report type Select an option" at bounding box center [212, 200] width 0 height 18
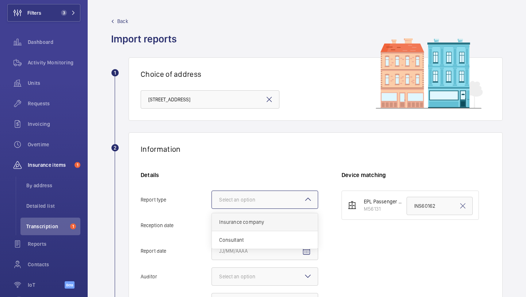
click at [244, 220] on span "Insurance company" at bounding box center [264, 221] width 91 height 7
click at [212, 208] on input "Report type Select an option Insurance company Consultant" at bounding box center [212, 200] width 0 height 18
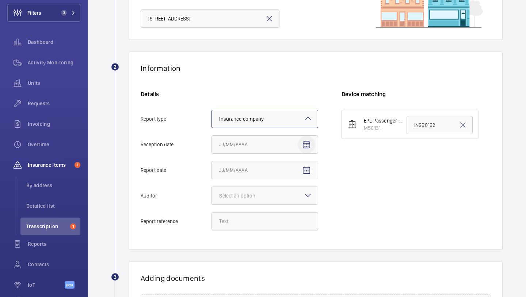
click at [307, 140] on mat-icon "Open calendar" at bounding box center [306, 144] width 9 height 9
click at [263, 220] on span "8" at bounding box center [265, 218] width 13 height 13
type input "[DATE]"
click at [308, 164] on span "Open calendar" at bounding box center [307, 170] width 18 height 18
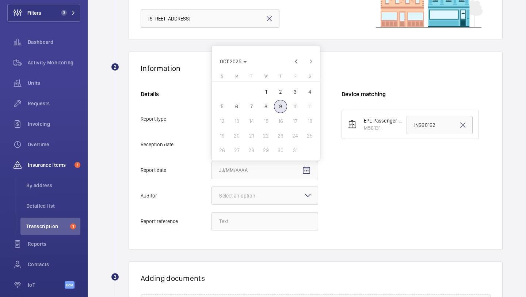
click at [239, 107] on span "6" at bounding box center [236, 106] width 13 height 13
type input "[DATE]"
click at [258, 197] on div "Select an option" at bounding box center [246, 195] width 54 height 7
click at [212, 197] on input "Auditor Select an option" at bounding box center [212, 196] width 0 height 18
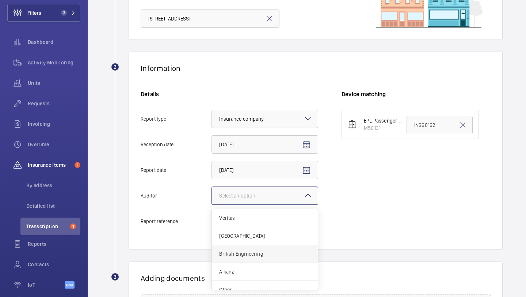
scroll to position [9, 0]
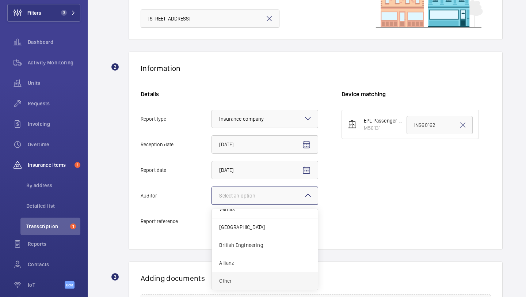
click at [244, 285] on div "Other" at bounding box center [265, 281] width 106 height 18
click at [212, 204] on input "Auditor Select an option Veritas Zurich British Engineering Allianz Other" at bounding box center [212, 196] width 0 height 18
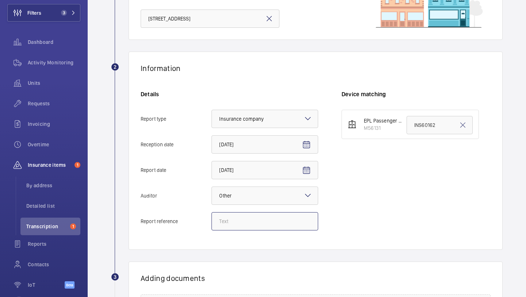
click at [242, 223] on input "Report reference" at bounding box center [264, 221] width 107 height 18
paste input "INS69371"
type input "INS69371"
click at [423, 120] on input "INS60162" at bounding box center [440, 125] width 66 height 18
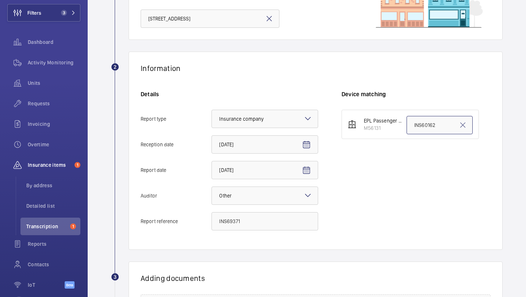
paste input "9371"
type input "INS69371"
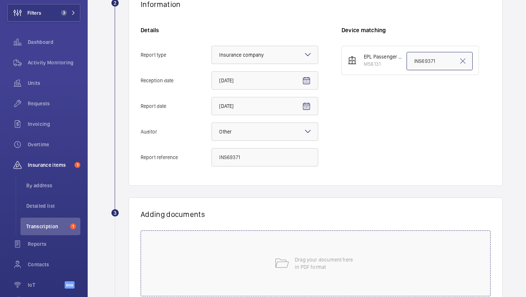
scroll to position [203, 0]
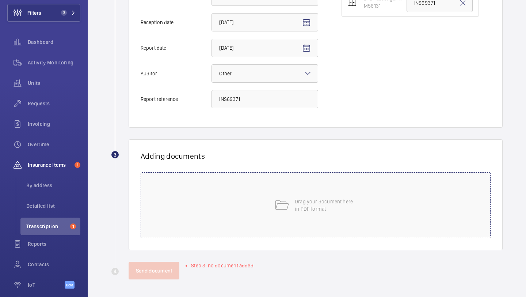
click at [292, 232] on div "Drag your document here in PDF format" at bounding box center [316, 205] width 350 height 66
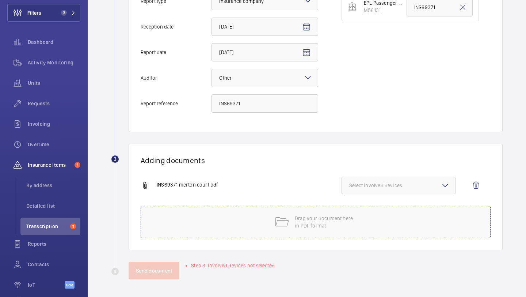
scroll to position [198, 0]
click at [394, 176] on button "Select involved devices" at bounding box center [399, 185] width 114 height 18
click at [374, 211] on span "M56131" at bounding box center [399, 208] width 76 height 7
click at [360, 211] on input "M56131" at bounding box center [352, 208] width 15 height 15
checkbox input "true"
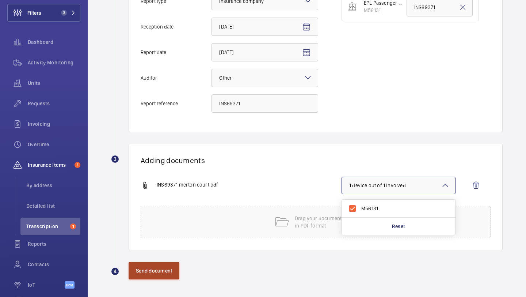
click at [146, 274] on button "Send document" at bounding box center [154, 271] width 51 height 18
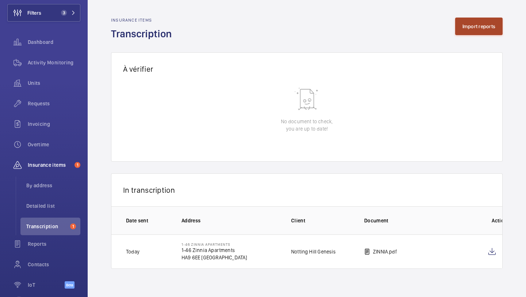
click at [462, 31] on button "Import reports" at bounding box center [479, 27] width 48 height 18
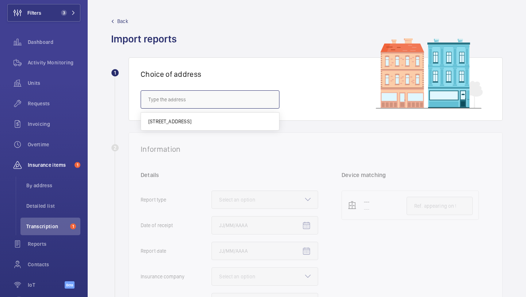
click at [231, 98] on input "text" at bounding box center [210, 99] width 139 height 18
paste input "SW5 9QH"
click at [209, 120] on div "No result" at bounding box center [210, 121] width 138 height 18
click at [221, 103] on input "SW5 9QH" at bounding box center [210, 99] width 139 height 18
click at [210, 96] on input "SW5 9Q" at bounding box center [210, 99] width 139 height 18
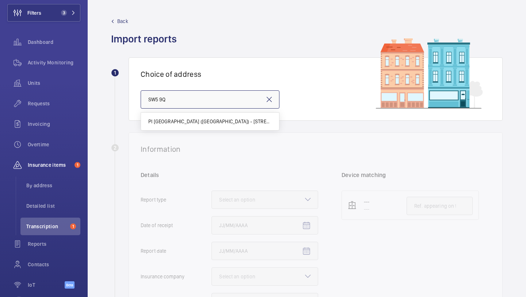
click at [210, 96] on input "SW5 9Q" at bounding box center [210, 99] width 139 height 18
paste input "158 [PERSON_NAME] Court"
click at [210, 96] on input "[STREET_ADDRESS][PERSON_NAME]" at bounding box center [210, 99] width 139 height 18
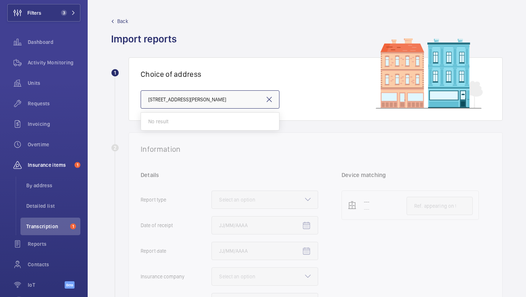
paste input "text"
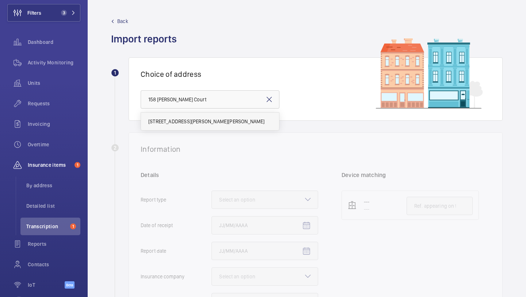
click at [206, 120] on span "[STREET_ADDRESS][PERSON_NAME][PERSON_NAME]" at bounding box center [206, 121] width 117 height 7
type input "[STREET_ADDRESS][PERSON_NAME][PERSON_NAME]"
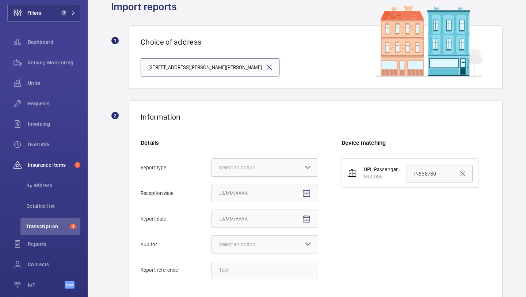
scroll to position [89, 0]
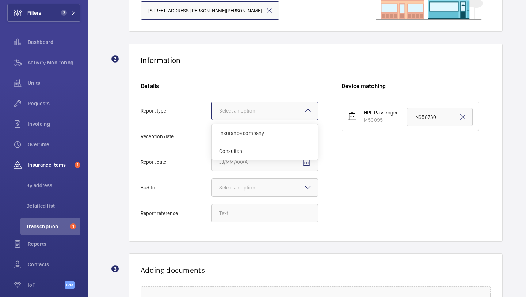
click at [243, 107] on div "Select an option" at bounding box center [246, 110] width 54 height 7
click at [212, 107] on input "Report type Select an option Insurance company Consultant" at bounding box center [212, 111] width 0 height 18
click at [244, 130] on span "Insurance company" at bounding box center [264, 132] width 91 height 7
click at [212, 119] on input "Report type Select an option Insurance company Consultant" at bounding box center [212, 111] width 0 height 18
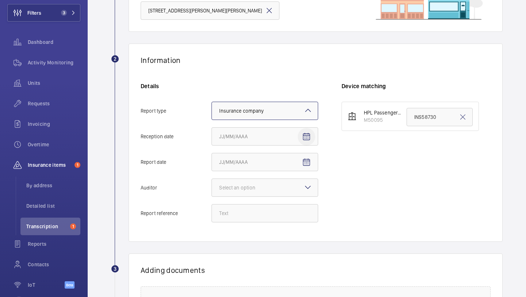
click at [298, 135] on span "Open calendar" at bounding box center [307, 137] width 18 height 18
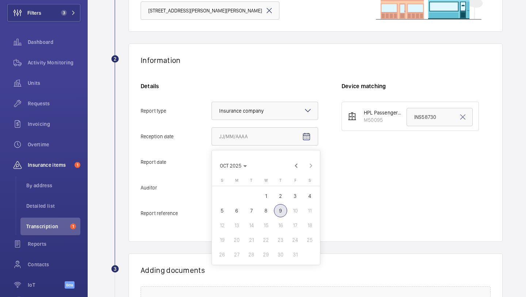
click at [255, 211] on span "7" at bounding box center [251, 210] width 13 height 13
type input "[DATE]"
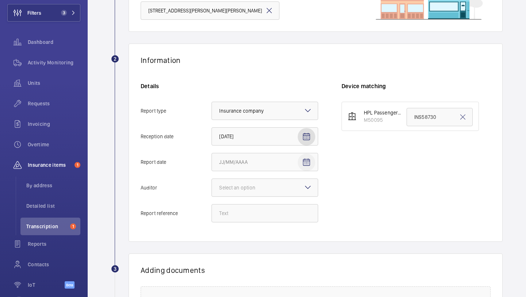
click at [308, 165] on mat-icon "Open calendar" at bounding box center [306, 162] width 9 height 9
click at [243, 239] on button "6" at bounding box center [236, 236] width 15 height 15
click at [304, 159] on mat-icon "Open calendar" at bounding box center [306, 162] width 9 height 9
click at [265, 237] on span "8" at bounding box center [265, 235] width 13 height 13
click at [305, 166] on mat-icon "Open calendar" at bounding box center [306, 162] width 9 height 9
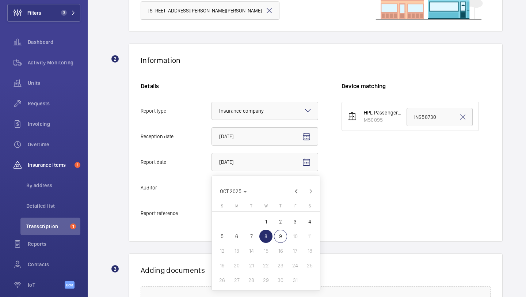
click at [240, 238] on span "6" at bounding box center [236, 235] width 13 height 13
type input "[DATE]"
click at [307, 133] on mat-icon "Open calendar" at bounding box center [306, 136] width 9 height 9
click at [266, 216] on span "8" at bounding box center [265, 210] width 13 height 13
type input "[DATE]"
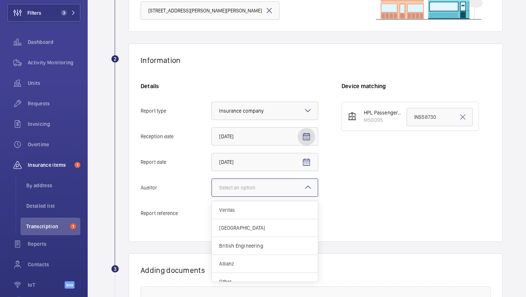
click at [294, 185] on div at bounding box center [265, 188] width 106 height 18
click at [212, 185] on input "Auditor Select an option Veritas Zurich British Engineering Allianz Other" at bounding box center [212, 188] width 0 height 18
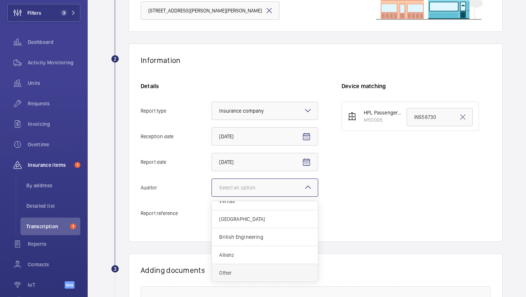
click at [257, 267] on div "Other" at bounding box center [265, 273] width 106 height 18
click at [212, 196] on input "Auditor Select an option Veritas Zurich British Engineering Allianz Other" at bounding box center [212, 188] width 0 height 18
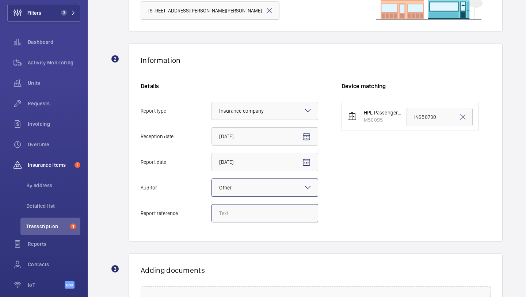
click at [243, 208] on input "Report reference" at bounding box center [264, 213] width 107 height 18
paste input "INS69697"
type input "INS69697"
click at [431, 112] on input "INS58730" at bounding box center [440, 117] width 66 height 18
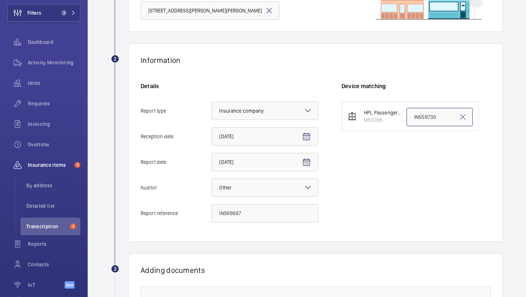
paste input "69697"
type input "INS69697"
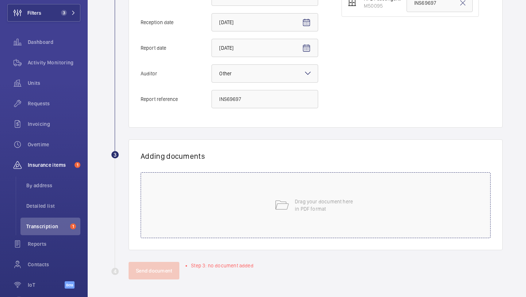
click at [278, 221] on div "Drag your document here in PDF format" at bounding box center [316, 205] width 350 height 66
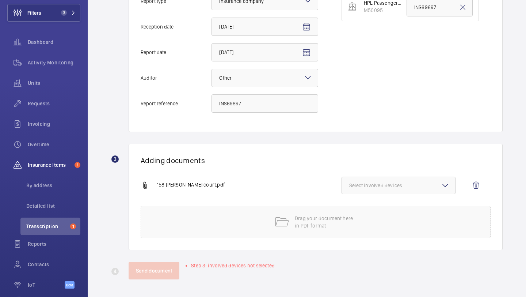
click at [386, 184] on span "Select involved devices" at bounding box center [398, 185] width 99 height 7
click at [367, 211] on span "M50095" at bounding box center [399, 208] width 76 height 7
click at [360, 211] on input "M50095" at bounding box center [352, 208] width 15 height 15
checkbox input "true"
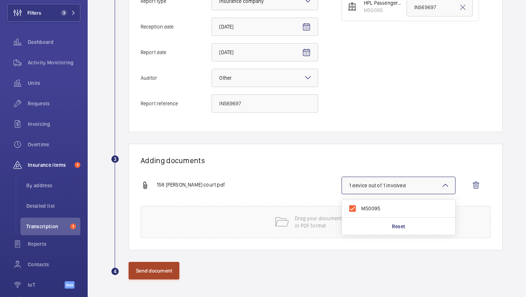
click at [171, 271] on button "Send document" at bounding box center [154, 271] width 51 height 18
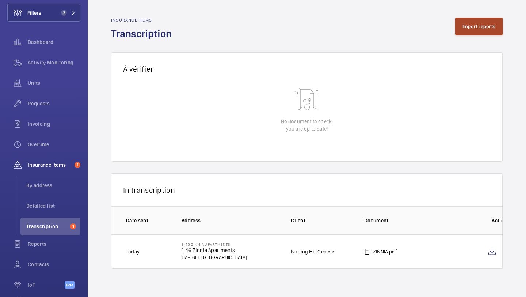
click at [481, 28] on button "Import reports" at bounding box center [479, 27] width 48 height 18
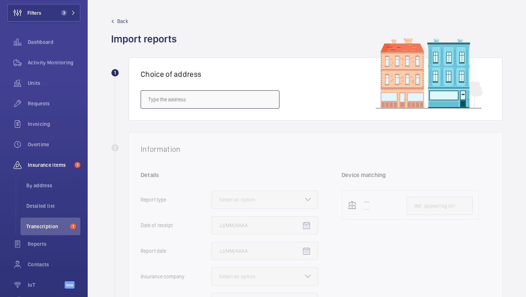
click at [203, 107] on input "text" at bounding box center [210, 99] width 139 height 18
paste input "IG1 3JS"
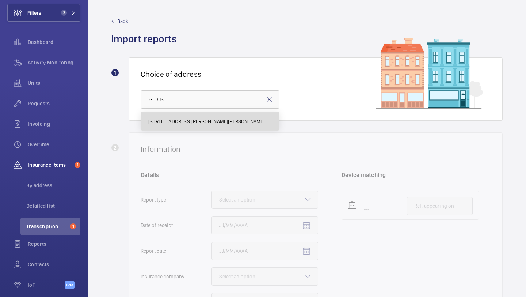
click at [195, 120] on span "[STREET_ADDRESS][PERSON_NAME][PERSON_NAME]" at bounding box center [206, 121] width 117 height 7
type input "[STREET_ADDRESS][PERSON_NAME][PERSON_NAME]"
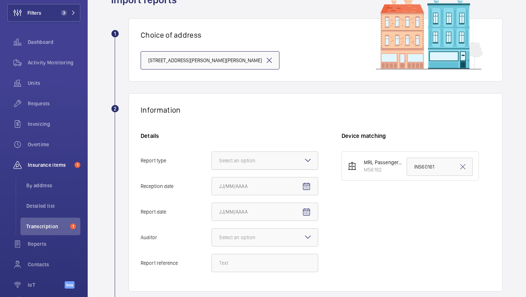
scroll to position [43, 0]
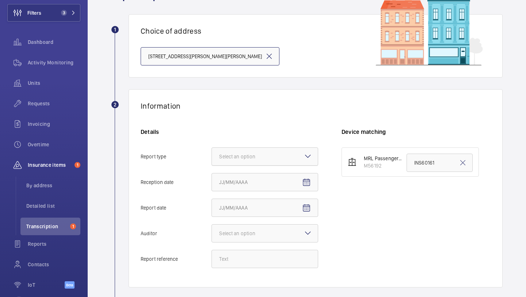
click at [239, 161] on div at bounding box center [265, 157] width 106 height 18
click at [212, 161] on input "Report type Select an option" at bounding box center [212, 157] width 0 height 18
click at [239, 176] on span "Insurance company" at bounding box center [264, 178] width 91 height 7
click at [212, 165] on input "Report type Select an option Insurance company Consultant" at bounding box center [212, 157] width 0 height 18
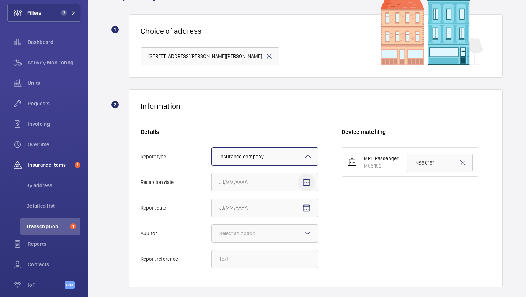
click at [304, 176] on span "Open calendar" at bounding box center [307, 182] width 18 height 18
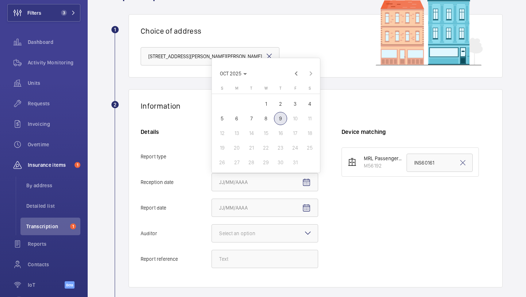
click at [269, 118] on span "8" at bounding box center [265, 118] width 13 height 13
type input "[DATE]"
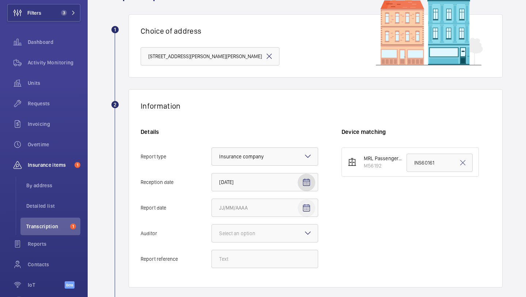
click at [305, 207] on mat-icon "Open calendar" at bounding box center [306, 207] width 9 height 9
click at [239, 146] on span "6" at bounding box center [236, 143] width 13 height 13
type input "[DATE]"
click at [255, 233] on div "Select an option" at bounding box center [246, 232] width 54 height 7
click at [212, 233] on input "Auditor Select an option" at bounding box center [212, 233] width 0 height 18
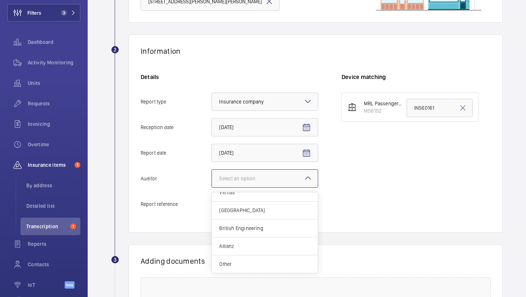
scroll to position [99, 0]
click at [290, 271] on div "Other" at bounding box center [265, 263] width 106 height 18
click at [212, 186] on input "Auditor Select an option Veritas Zurich British Engineering Allianz Other" at bounding box center [212, 178] width 0 height 18
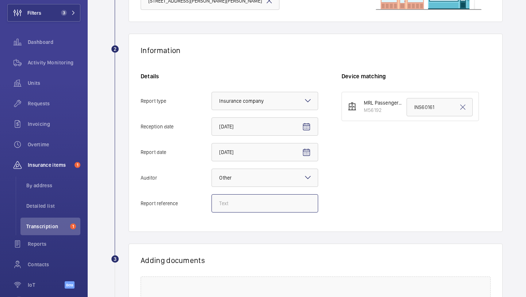
click at [272, 197] on input "Report reference" at bounding box center [264, 203] width 107 height 18
paste input "INS69374"
type input "INS69374"
click at [409, 113] on input "INS60161" at bounding box center [440, 107] width 66 height 18
click at [410, 112] on input "INS60161" at bounding box center [440, 107] width 66 height 18
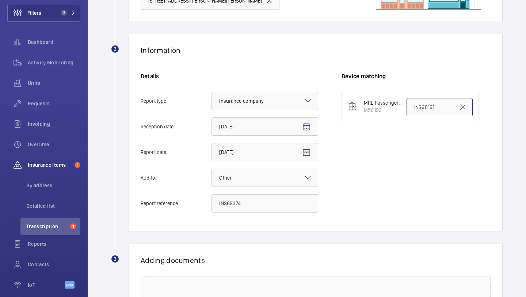
click at [410, 112] on input "INS60161" at bounding box center [440, 107] width 66 height 18
paste input "9374"
type input "INS69374"
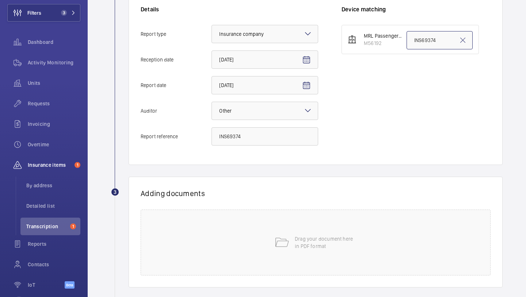
scroll to position [166, 0]
click at [298, 216] on div "Drag your document here in PDF format" at bounding box center [316, 242] width 350 height 66
click at [393, 214] on span "Select involved devices" at bounding box center [398, 217] width 99 height 7
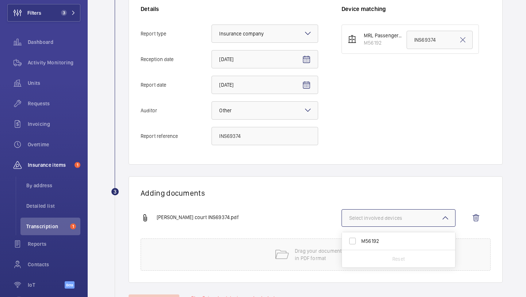
click at [379, 238] on span "M56192" at bounding box center [399, 240] width 76 height 7
click at [360, 238] on input "M56192" at bounding box center [352, 240] width 15 height 15
checkbox input "true"
click at [291, 204] on div "Adding documents [PERSON_NAME] court INS69374.pdf 1 device out of 1 involved M5…" at bounding box center [316, 229] width 374 height 106
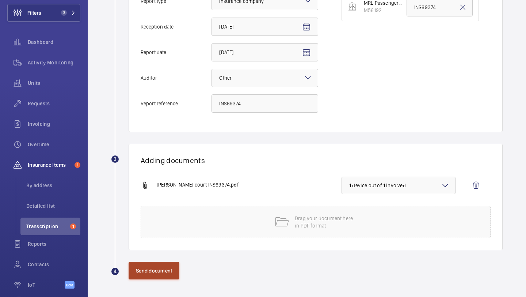
click at [165, 270] on button "Send document" at bounding box center [154, 271] width 51 height 18
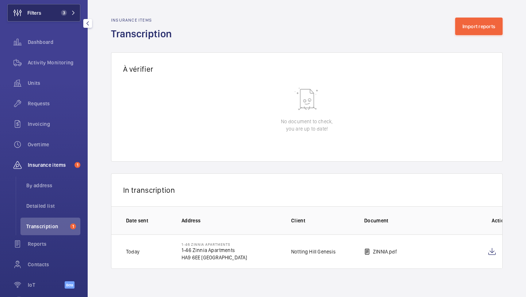
click at [59, 19] on button "Filters 3" at bounding box center [43, 13] width 73 height 18
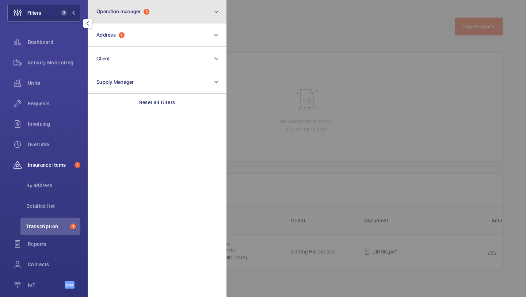
click at [109, 16] on button "Operation manager 2" at bounding box center [157, 11] width 139 height 23
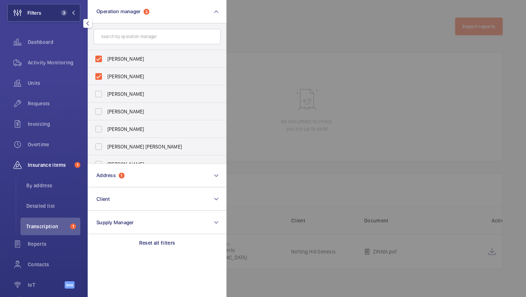
click at [268, 87] on div at bounding box center [489, 148] width 526 height 297
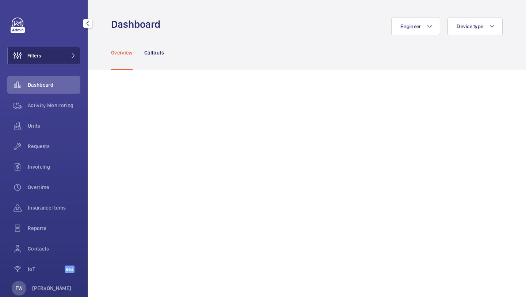
click at [70, 56] on span at bounding box center [71, 55] width 9 height 4
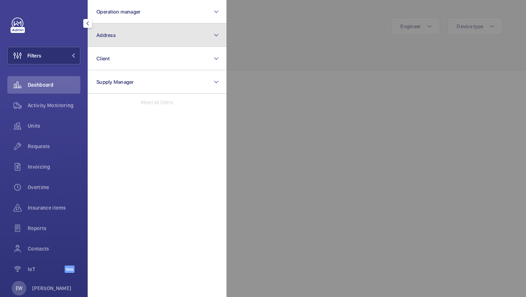
click at [110, 40] on button "Address" at bounding box center [157, 34] width 139 height 23
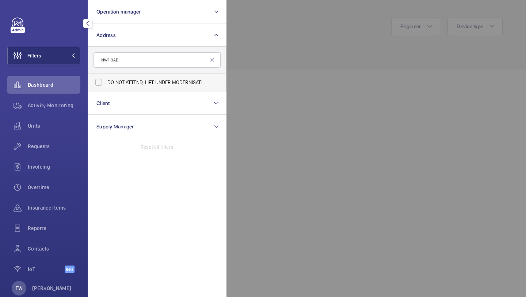
type input "NW1 9AE"
click at [123, 79] on span "DO NOT ATTEND, LIFT UNDER MODERNISATION - 1 Pandian Way - 1 Pandian Way, LONDON…" at bounding box center [157, 82] width 100 height 7
click at [106, 78] on input "DO NOT ATTEND, LIFT UNDER MODERNISATION - 1 Pandian Way - 1 Pandian Way, LONDON…" at bounding box center [98, 82] width 15 height 15
checkbox input "true"
click at [54, 149] on span "Requests" at bounding box center [54, 145] width 53 height 7
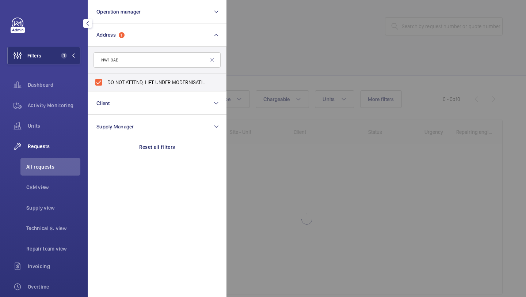
click at [279, 46] on div at bounding box center [489, 148] width 526 height 297
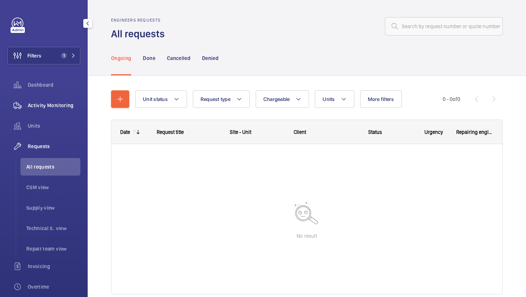
click at [59, 103] on span "Activity Monitoring" at bounding box center [54, 105] width 53 height 7
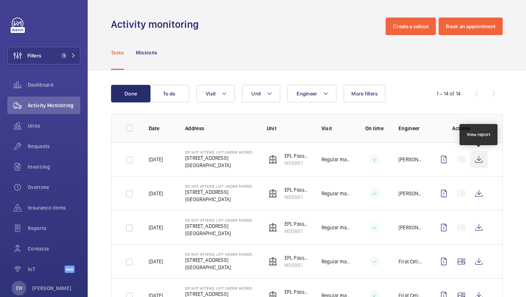
click at [479, 154] on wm-front-icon-button at bounding box center [479, 159] width 18 height 18
click at [461, 65] on div "Tasks Missions" at bounding box center [307, 52] width 392 height 35
